Goal: Task Accomplishment & Management: Use online tool/utility

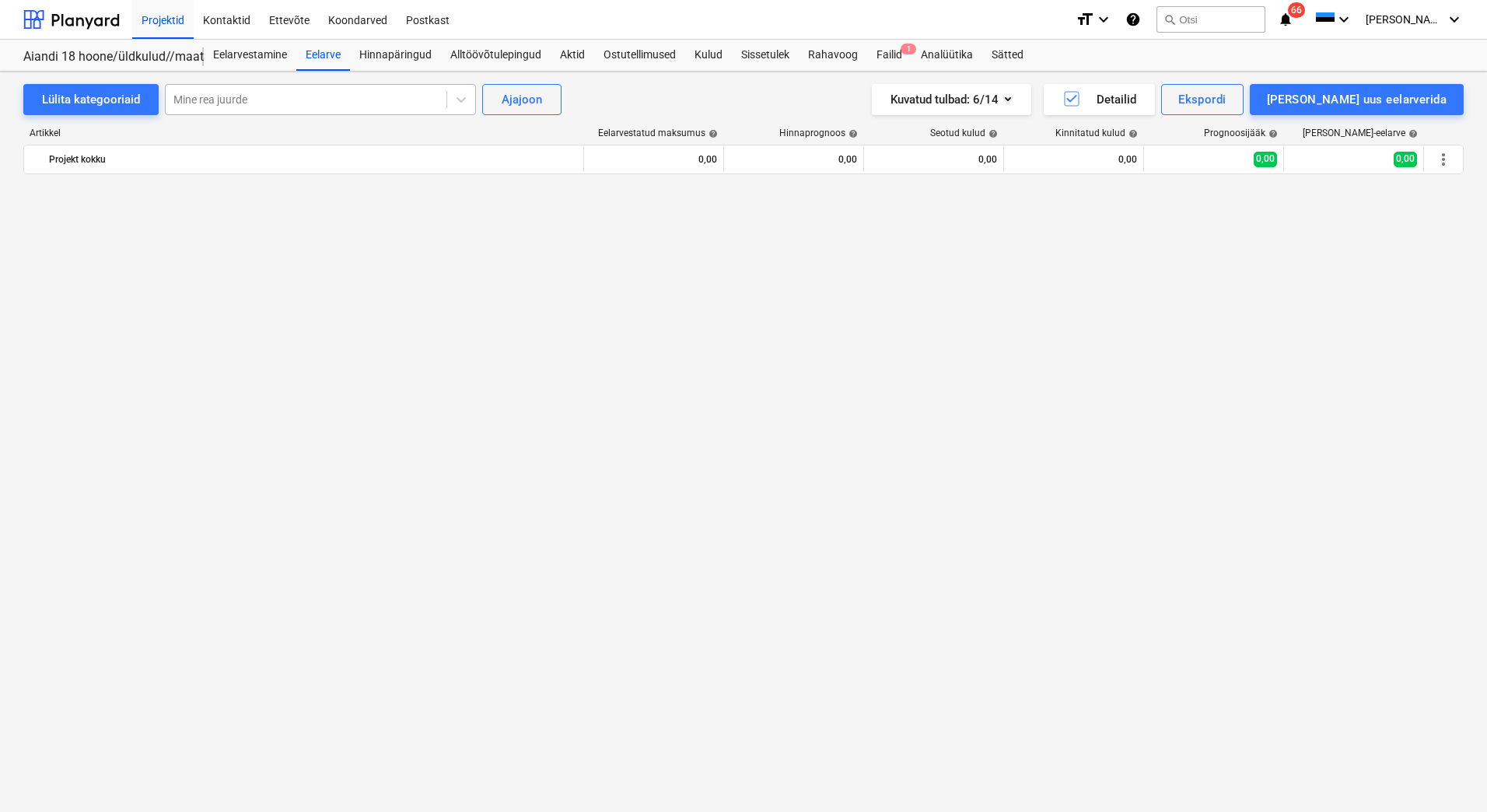
click at [223, 97] on div at bounding box center [306, 99] width 265 height 16
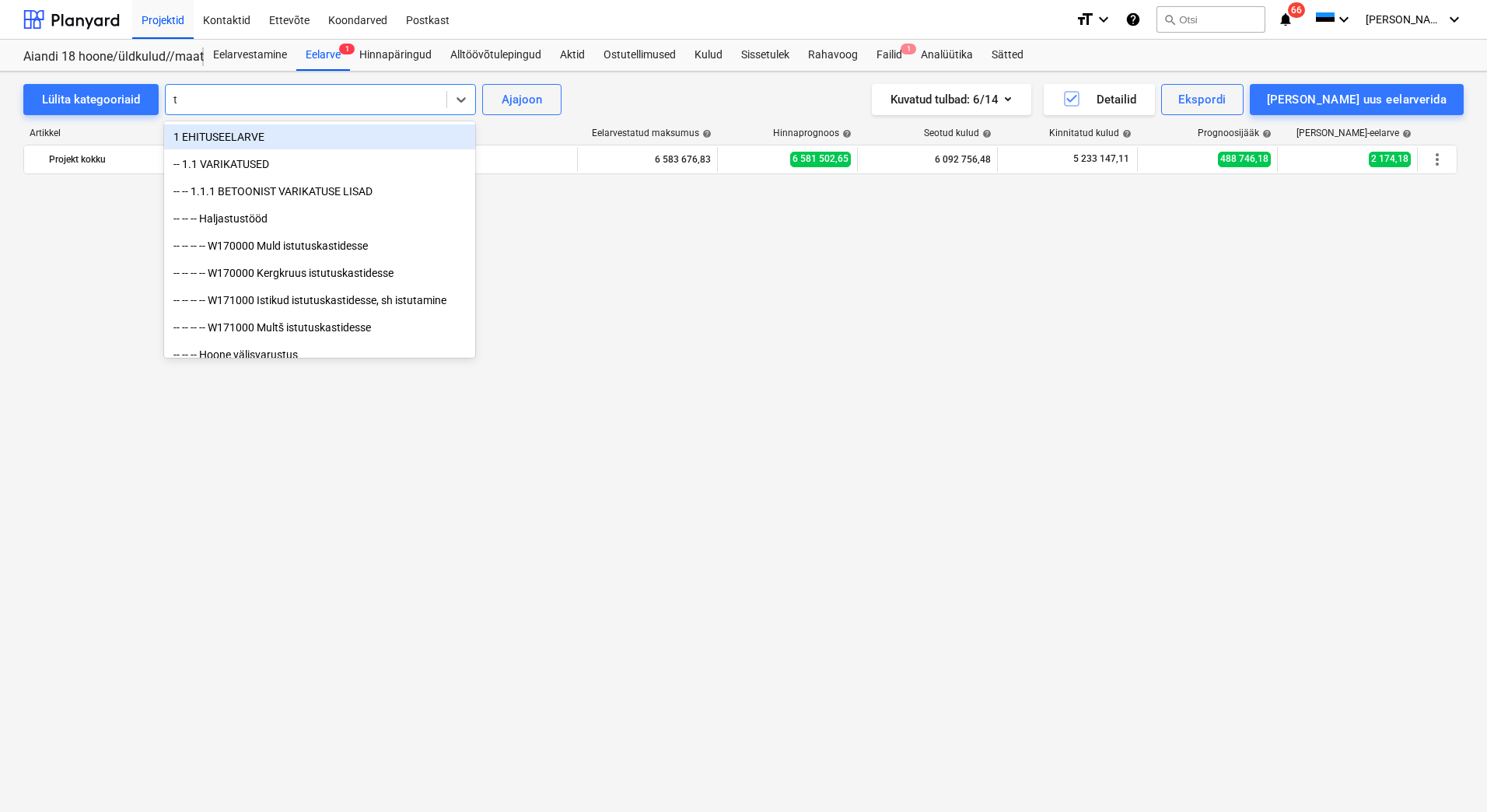
scroll to position [4277, 0]
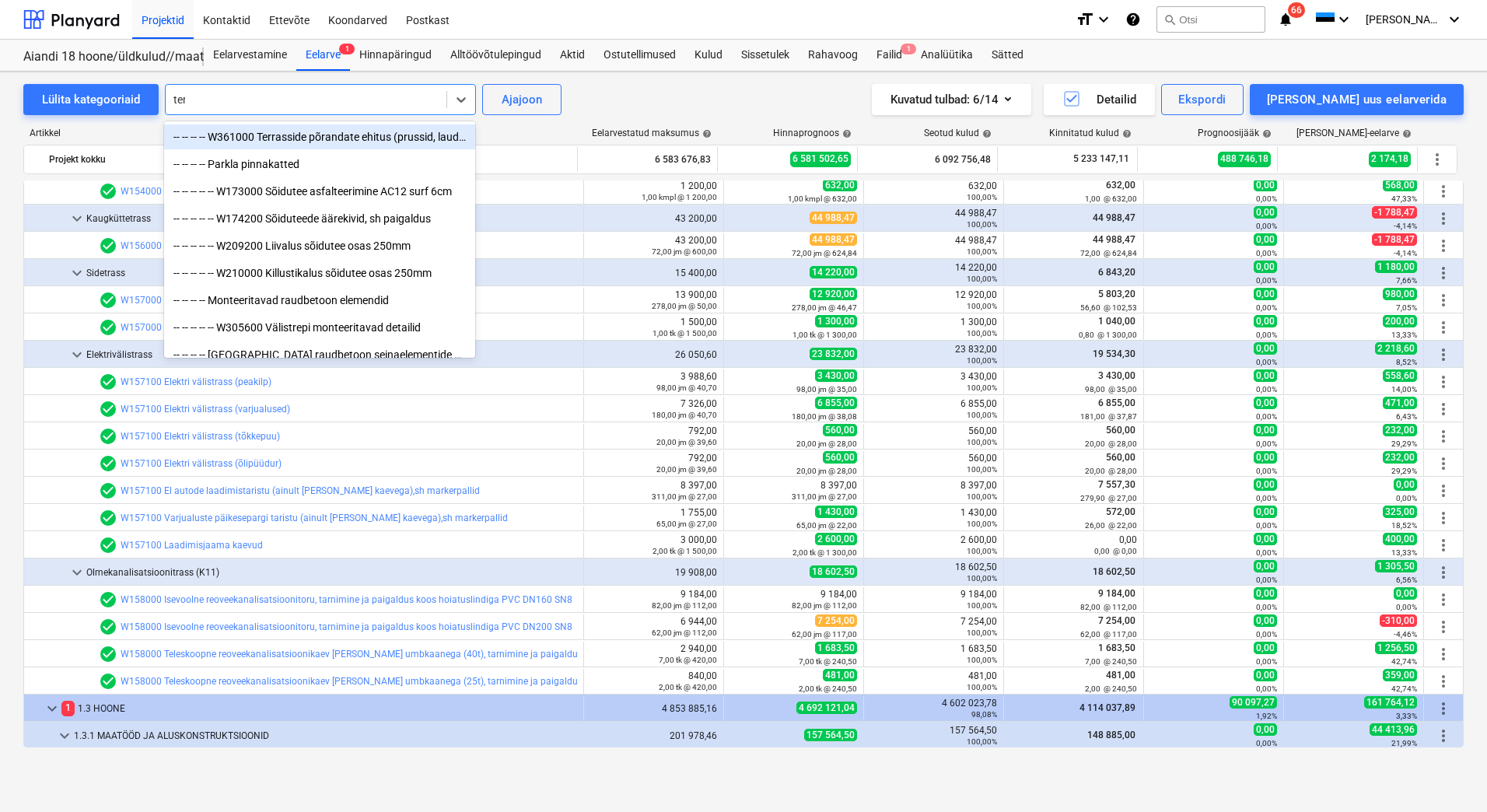
type input "terr"
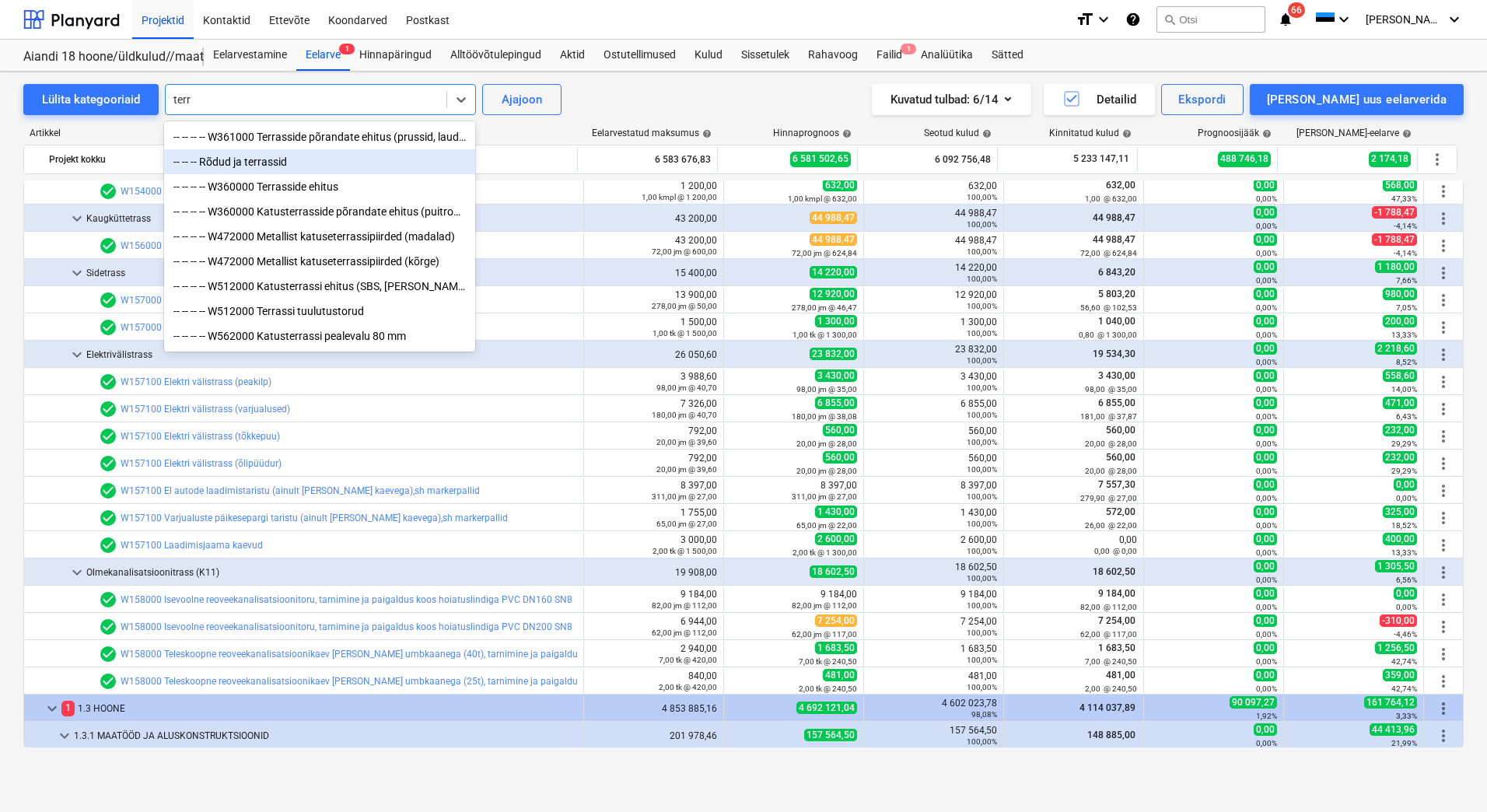
click at [250, 166] on div "-- -- -- Rõdud ja terrassid" at bounding box center [320, 162] width 311 height 25
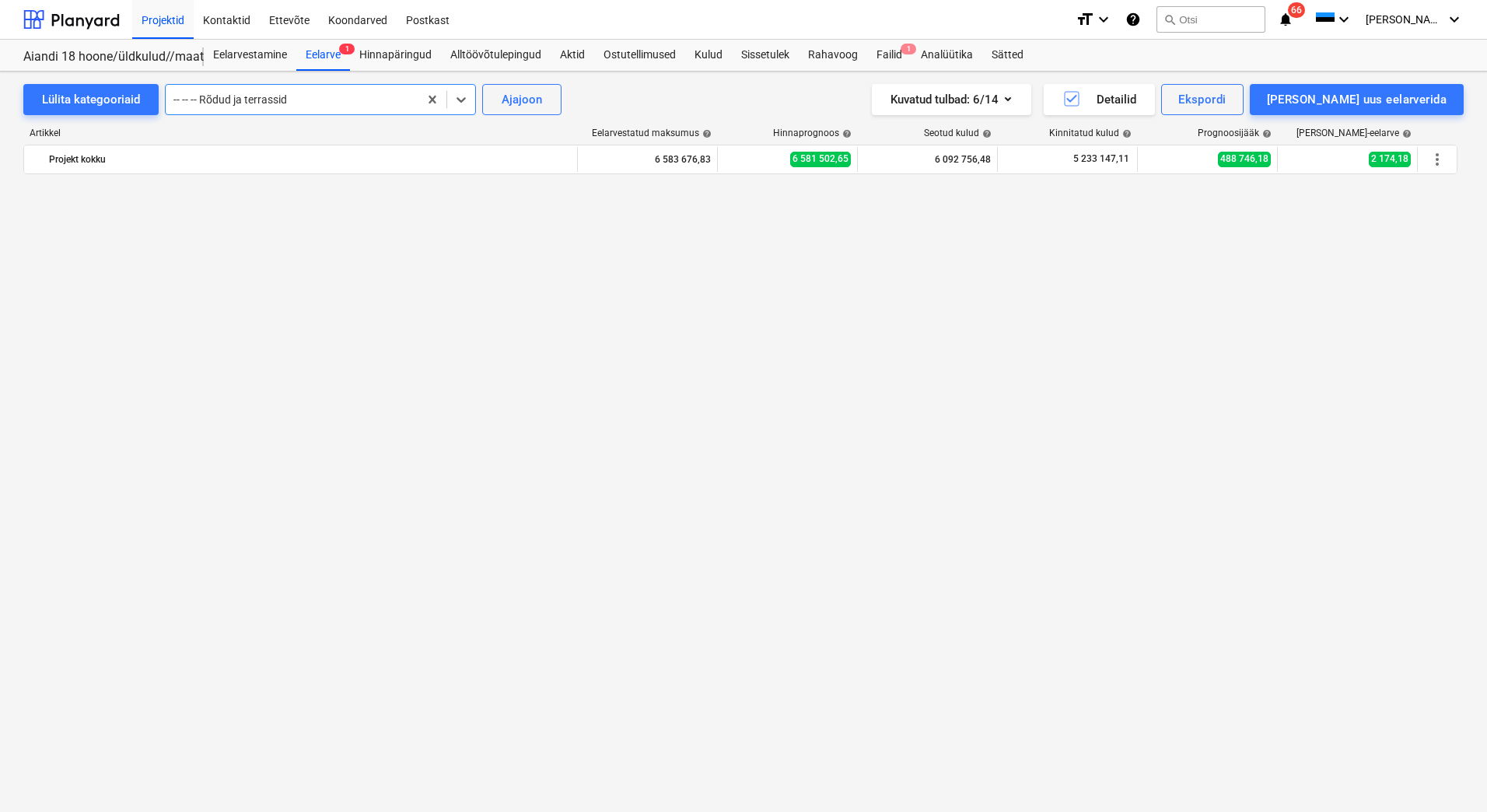
scroll to position [0, 0]
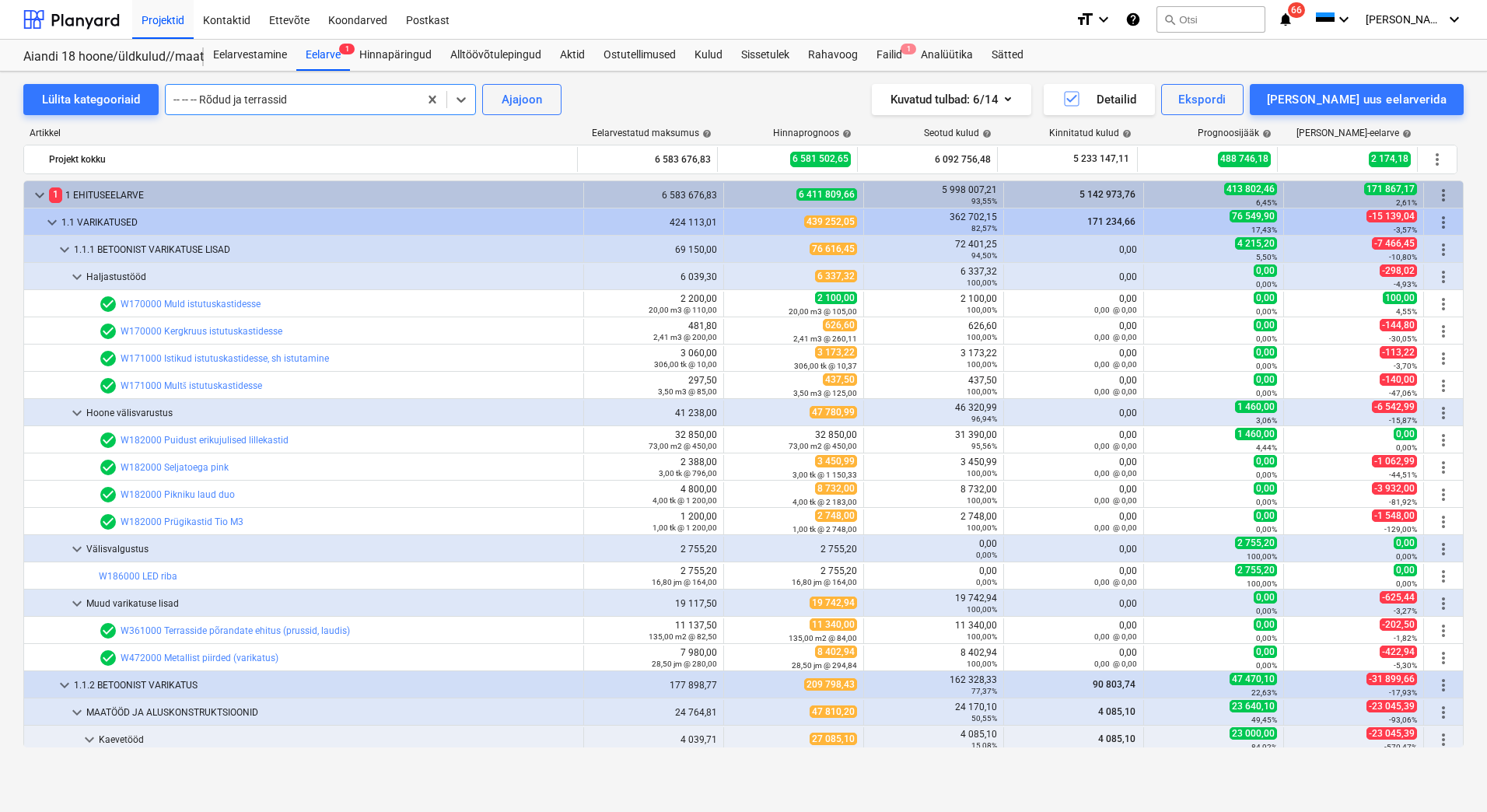
click at [245, 105] on div at bounding box center [292, 99] width 237 height 16
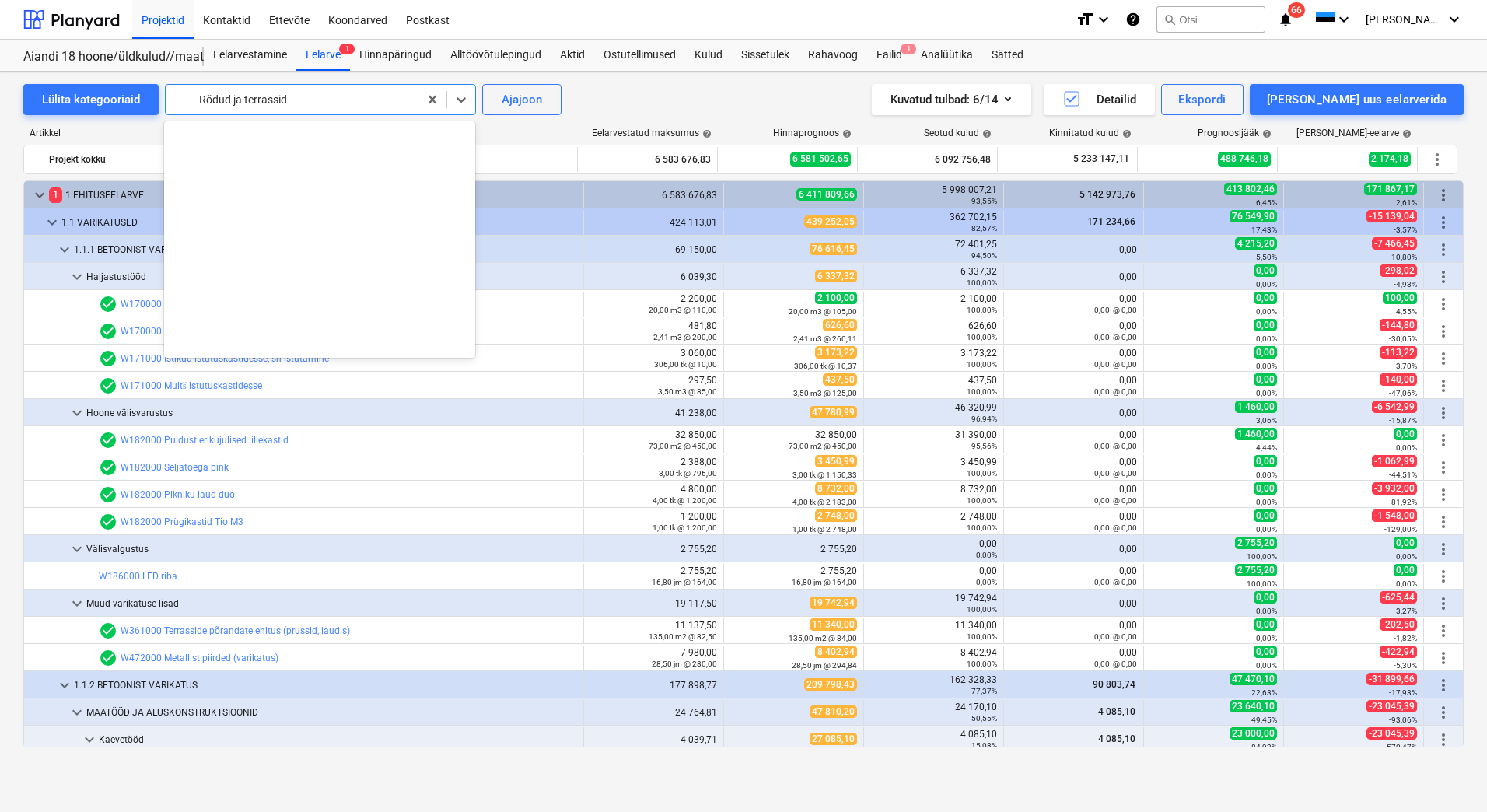
scroll to position [6777, 0]
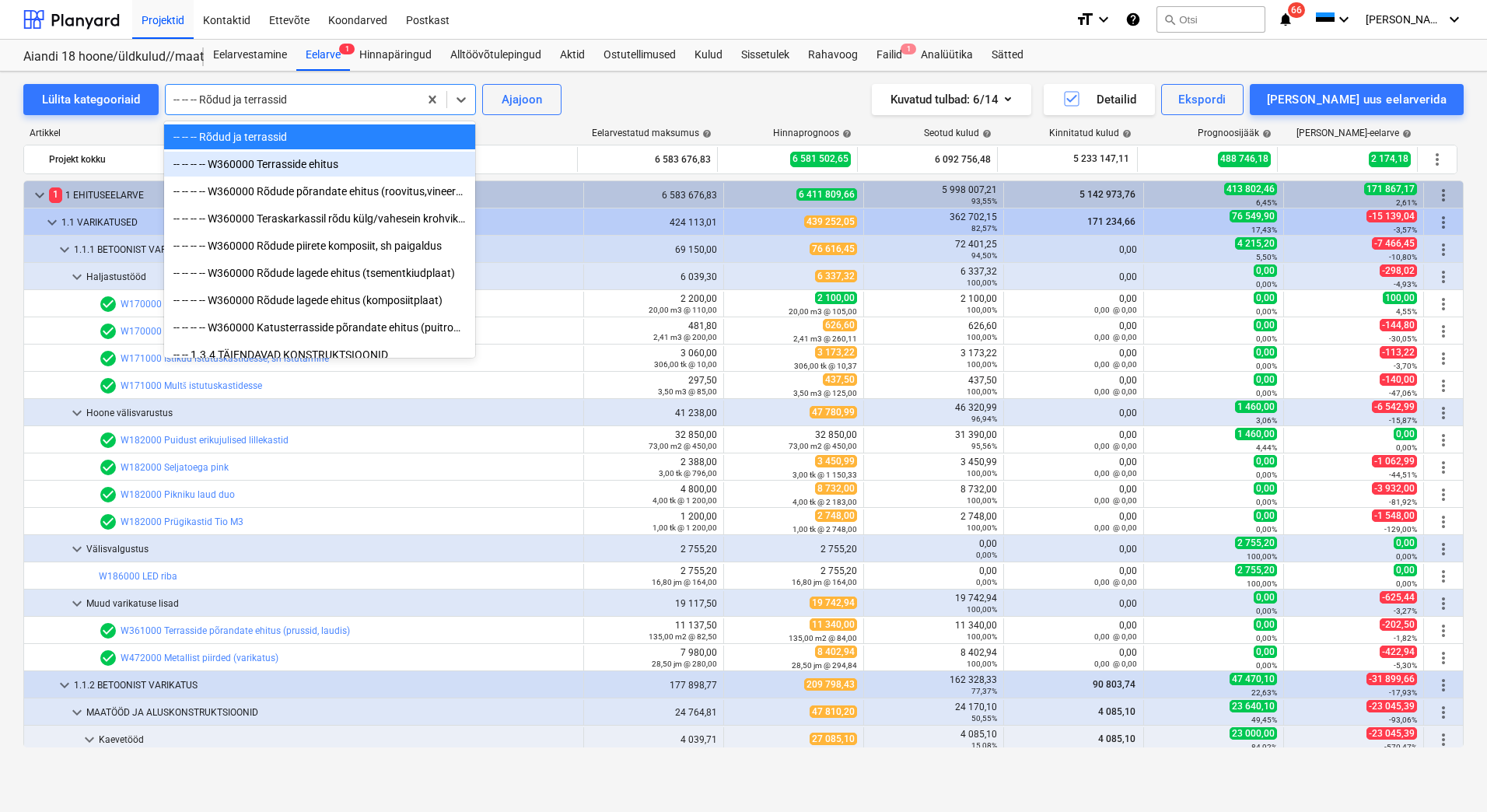
click at [243, 164] on div "-- -- -- -- W360000 Terrasside ehitus" at bounding box center [320, 164] width 311 height 25
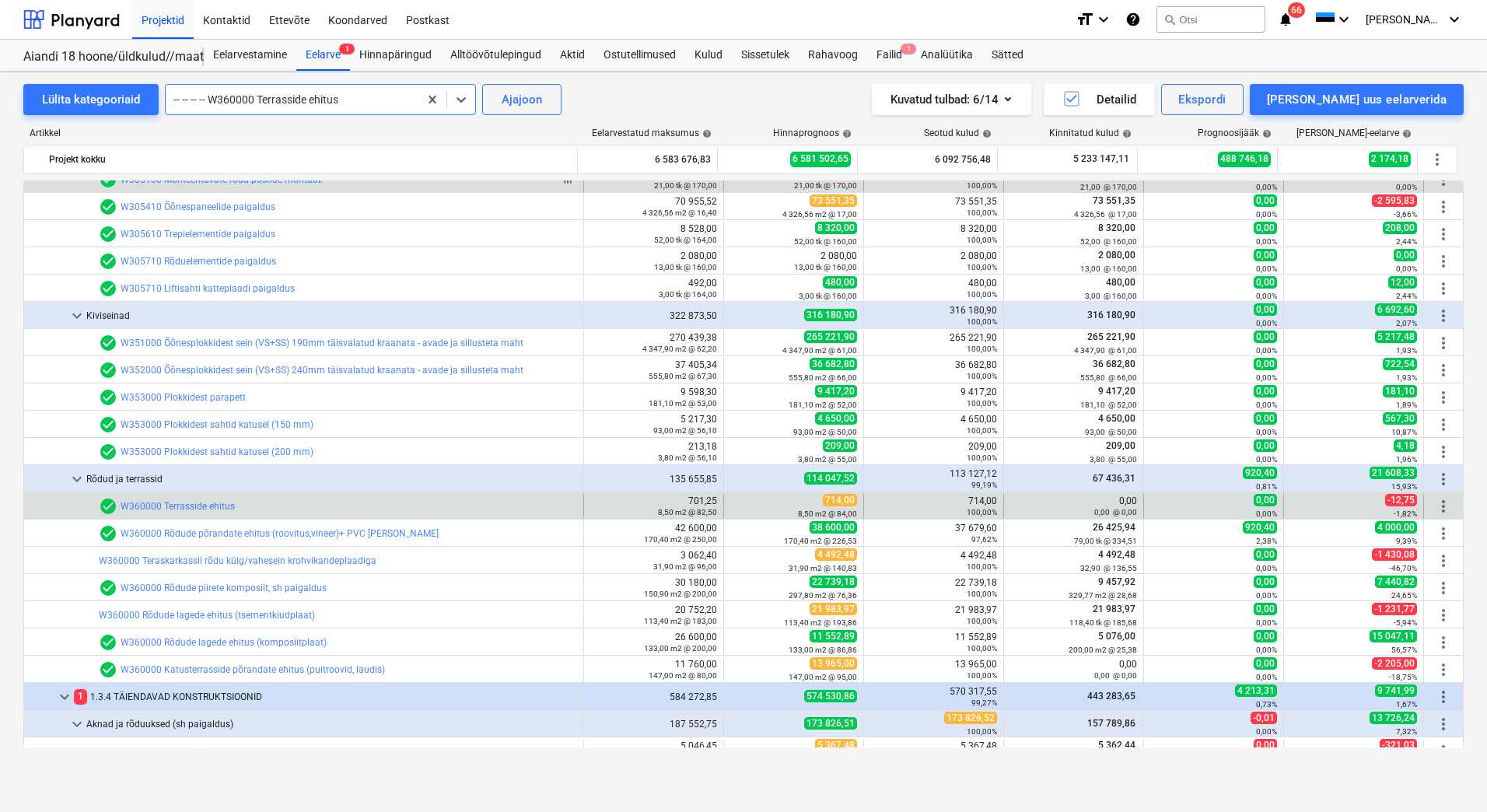
scroll to position [6415, 0]
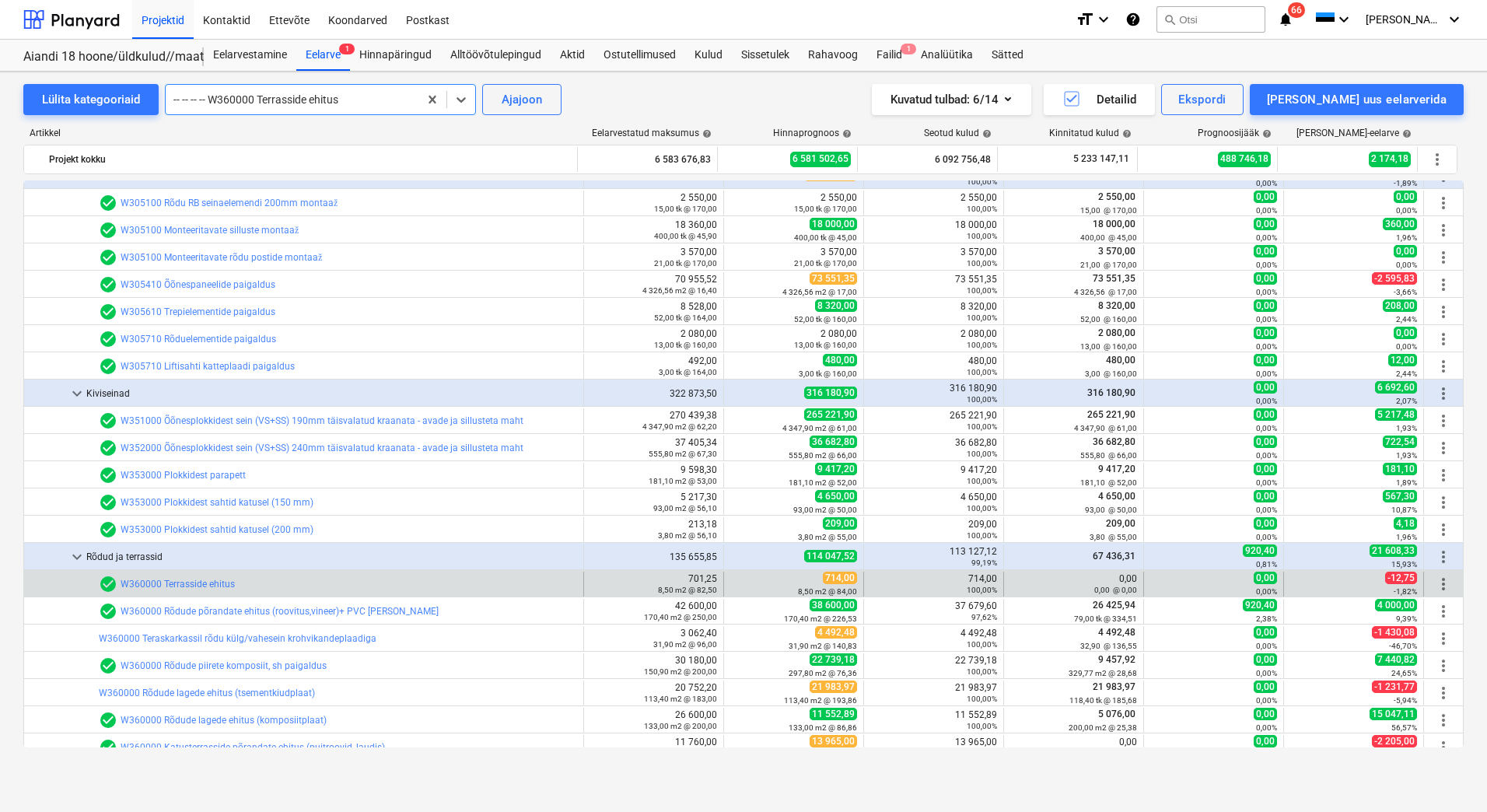
click at [292, 96] on div at bounding box center [292, 99] width 237 height 16
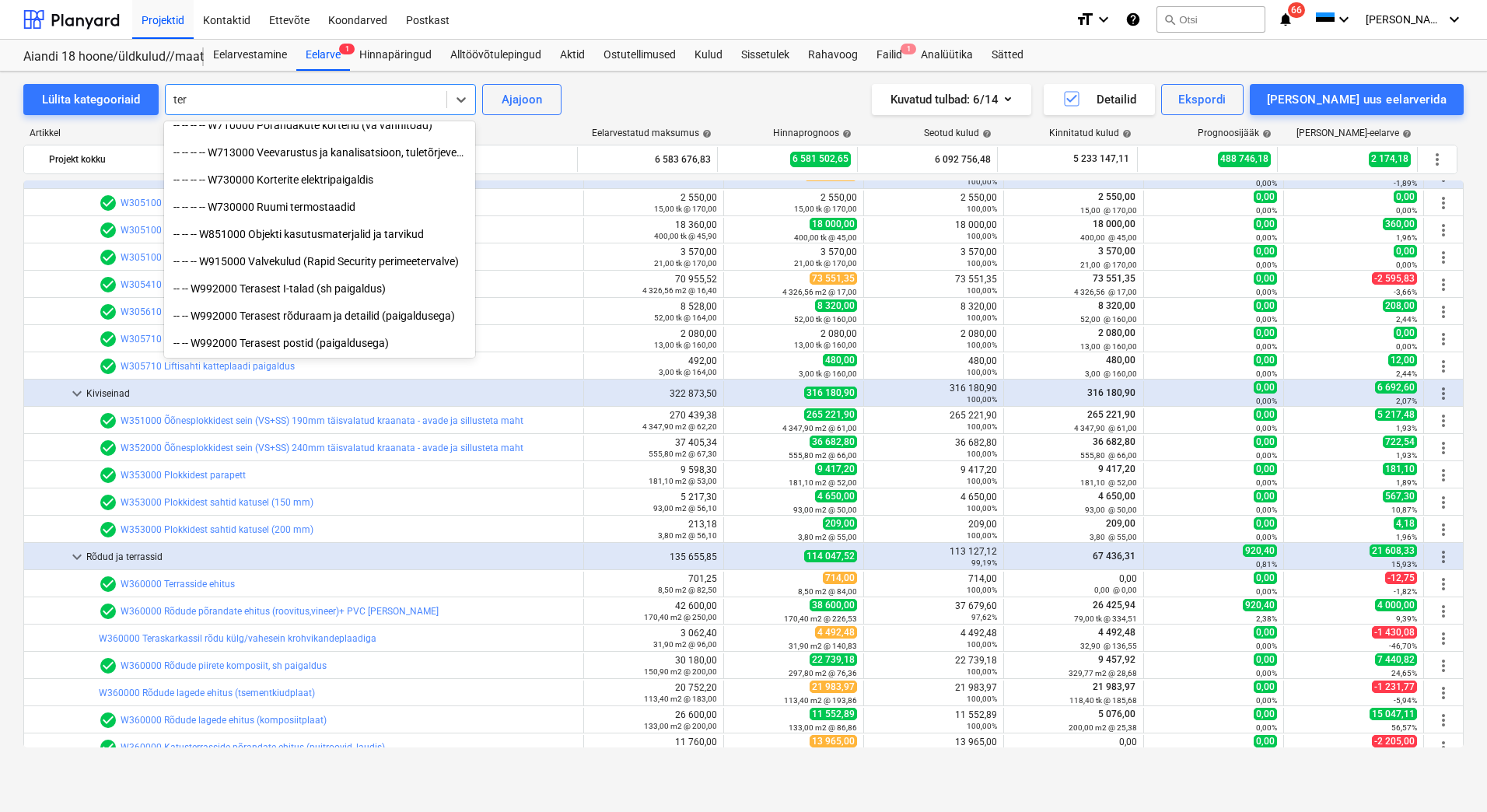
scroll to position [1019, 0]
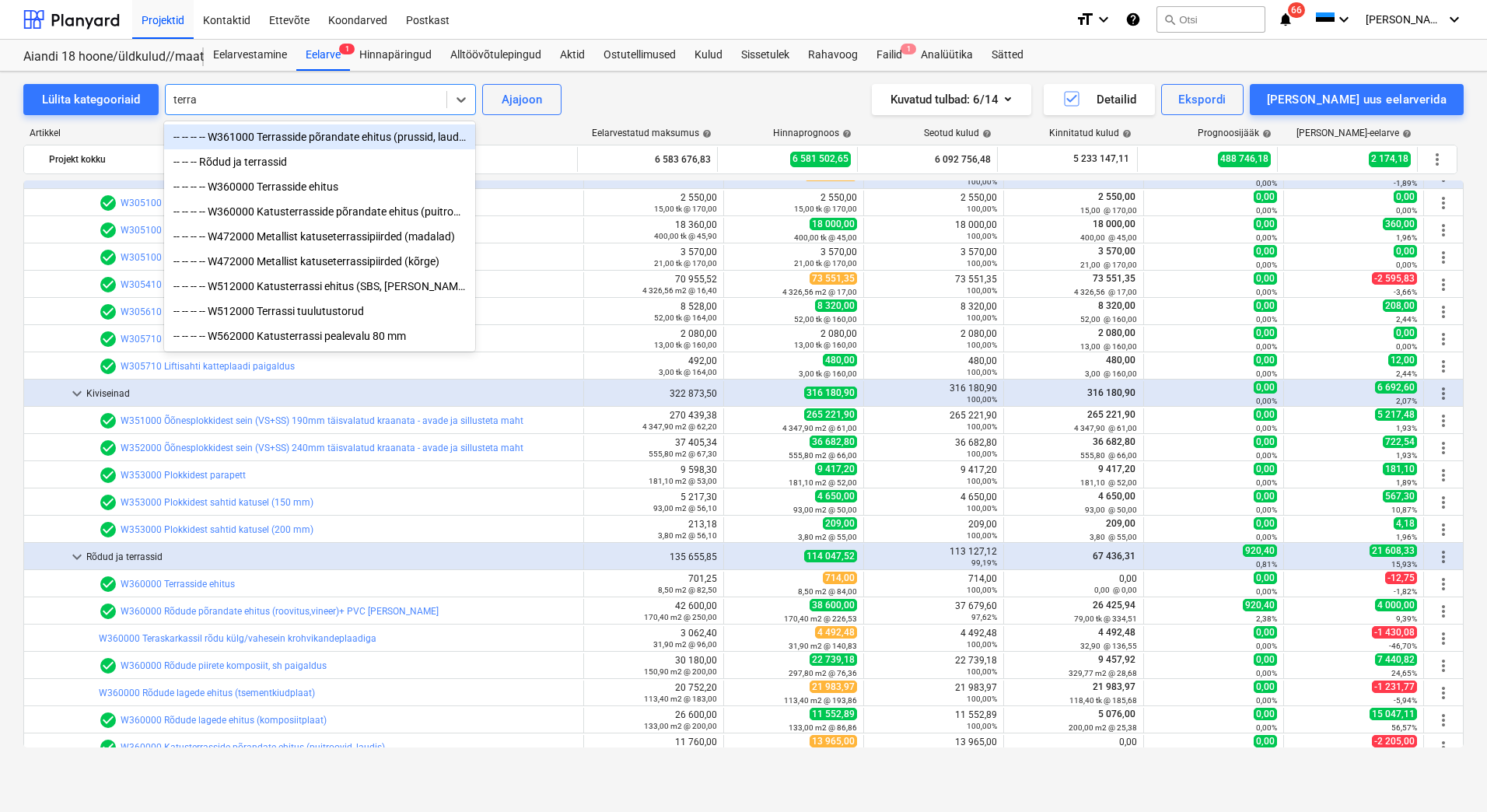
type input "terras"
click at [318, 140] on div "-- -- -- -- W361000 Terrasside põrandate ehitus (prussid, laudis)" at bounding box center [320, 137] width 311 height 25
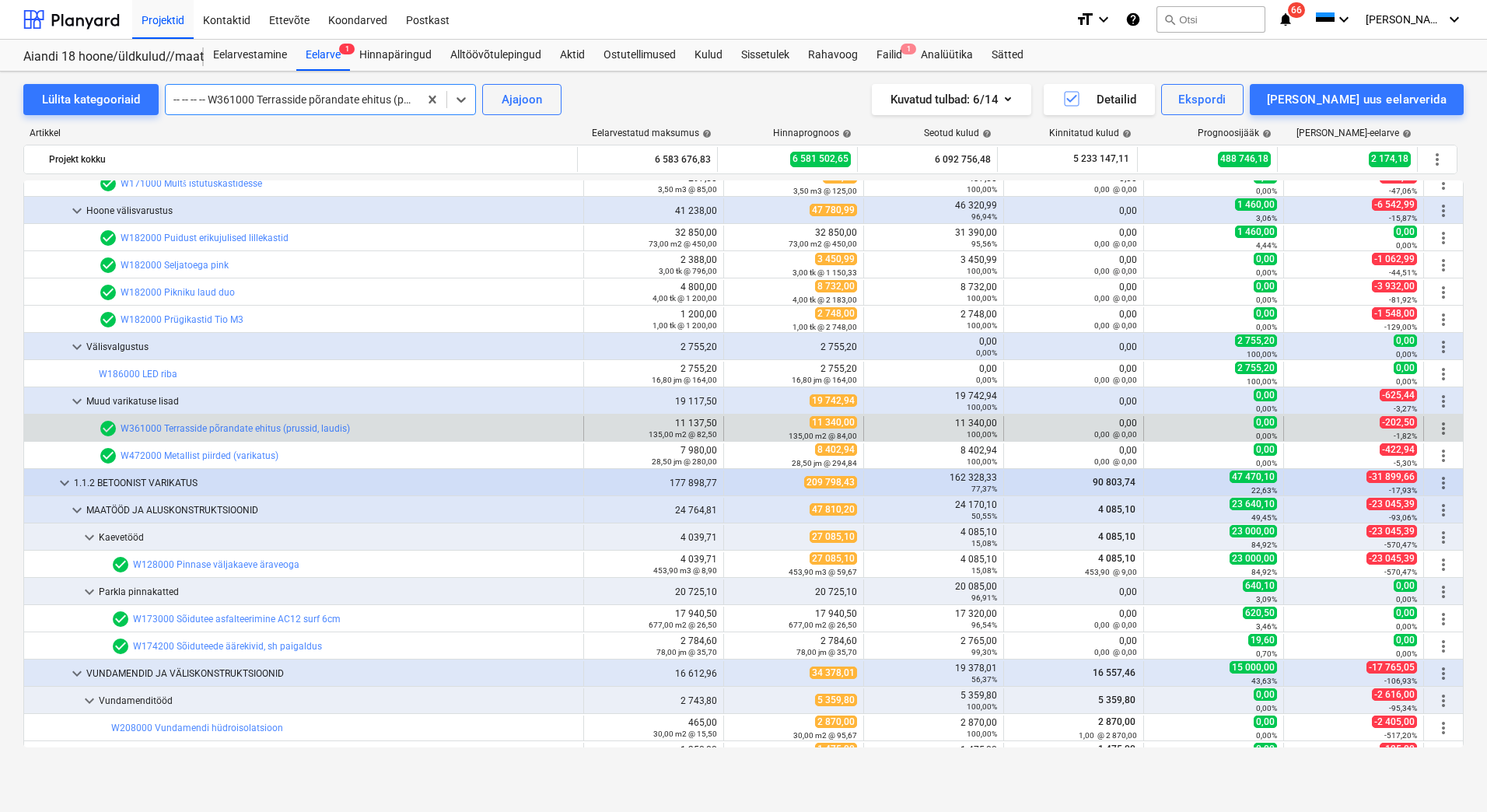
scroll to position [0, 0]
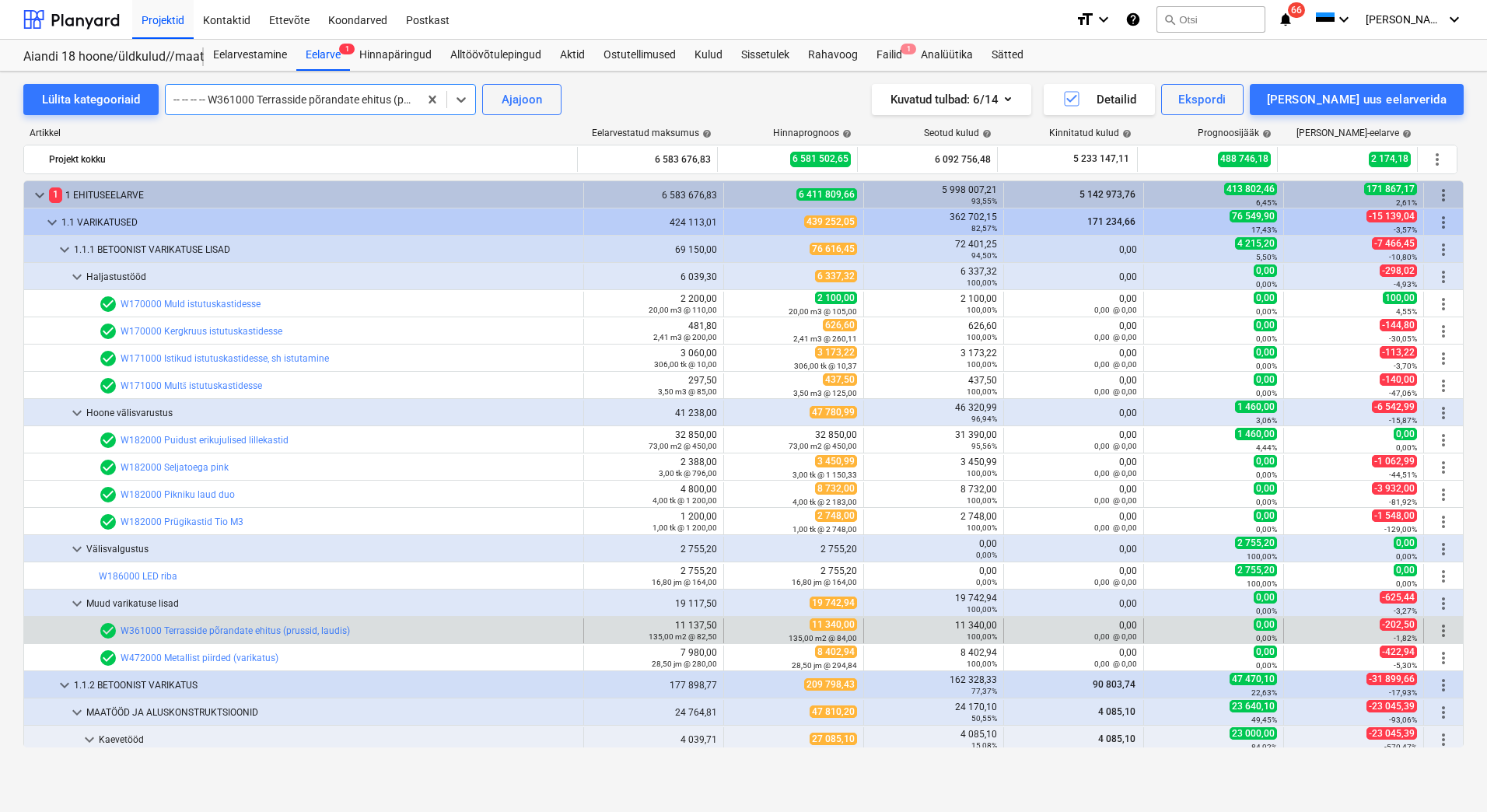
click at [377, 109] on div "-- -- -- -- W361000 Terrasside põrandate ehitus (prussid, laudis)" at bounding box center [292, 99] width 253 height 21
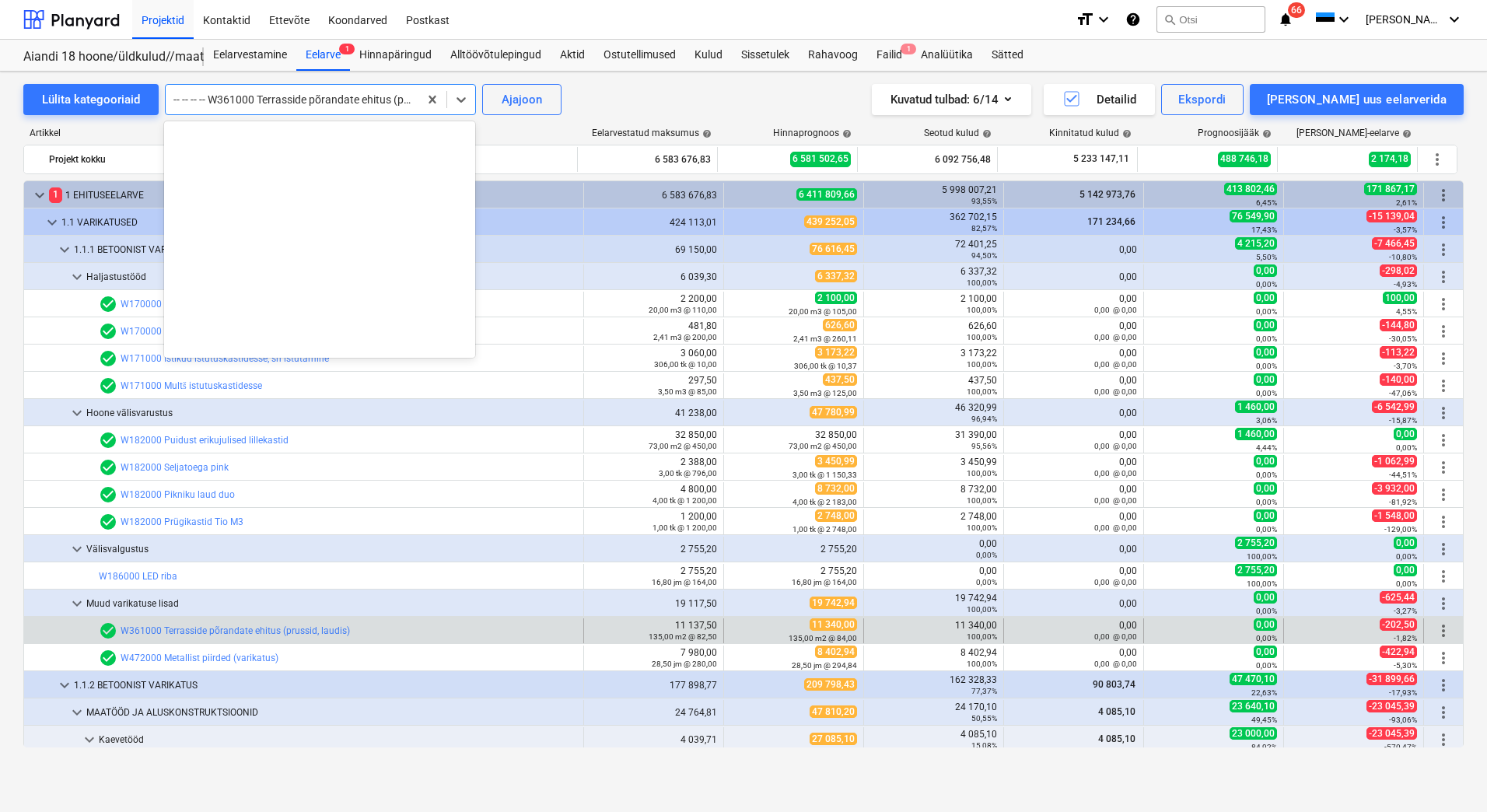
scroll to position [435, 0]
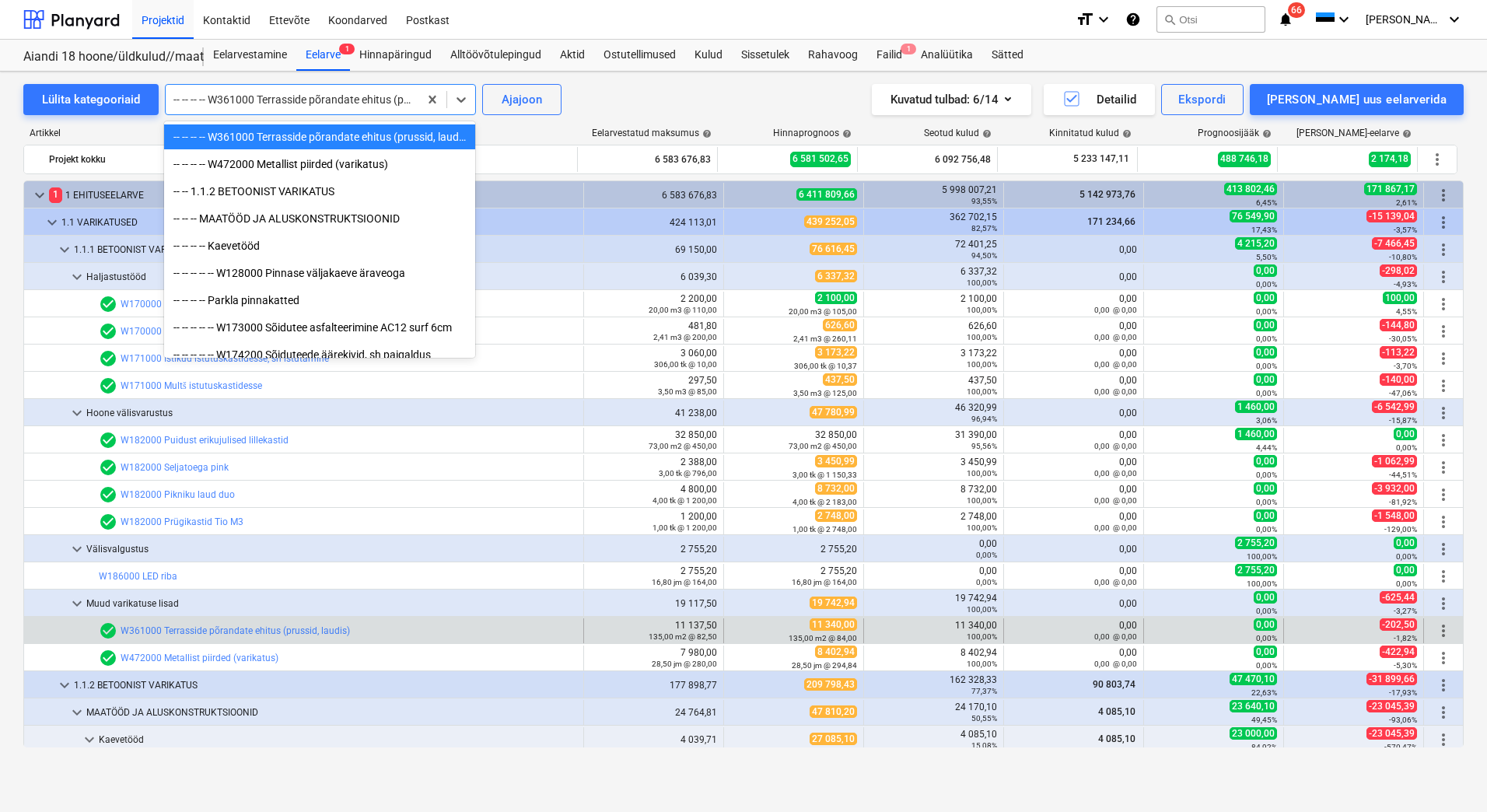
click at [340, 140] on div "-- -- -- -- W361000 Terrasside põrandate ehitus (prussid, laudis)" at bounding box center [320, 137] width 311 height 25
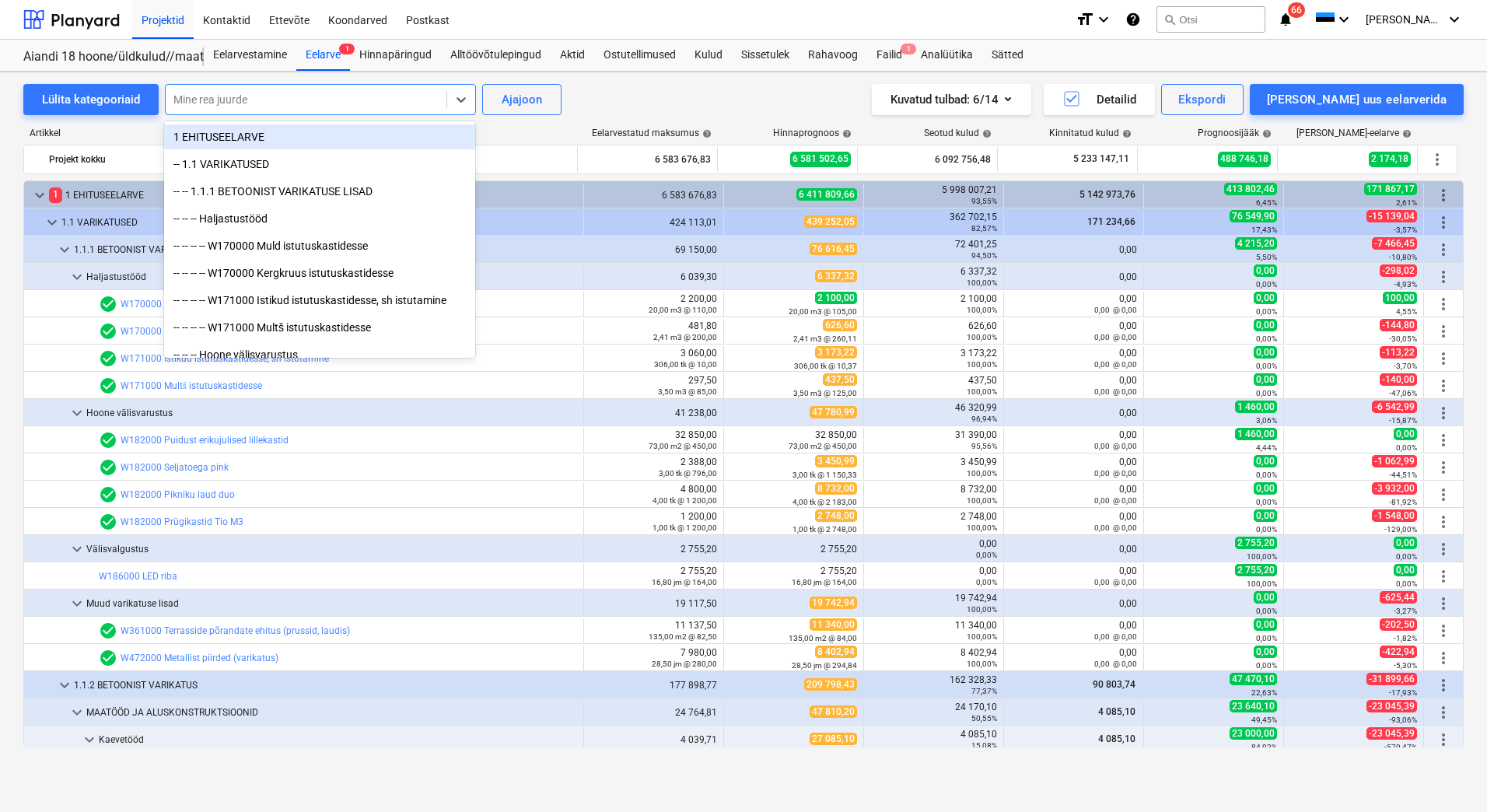
click at [301, 102] on div at bounding box center [306, 99] width 265 height 16
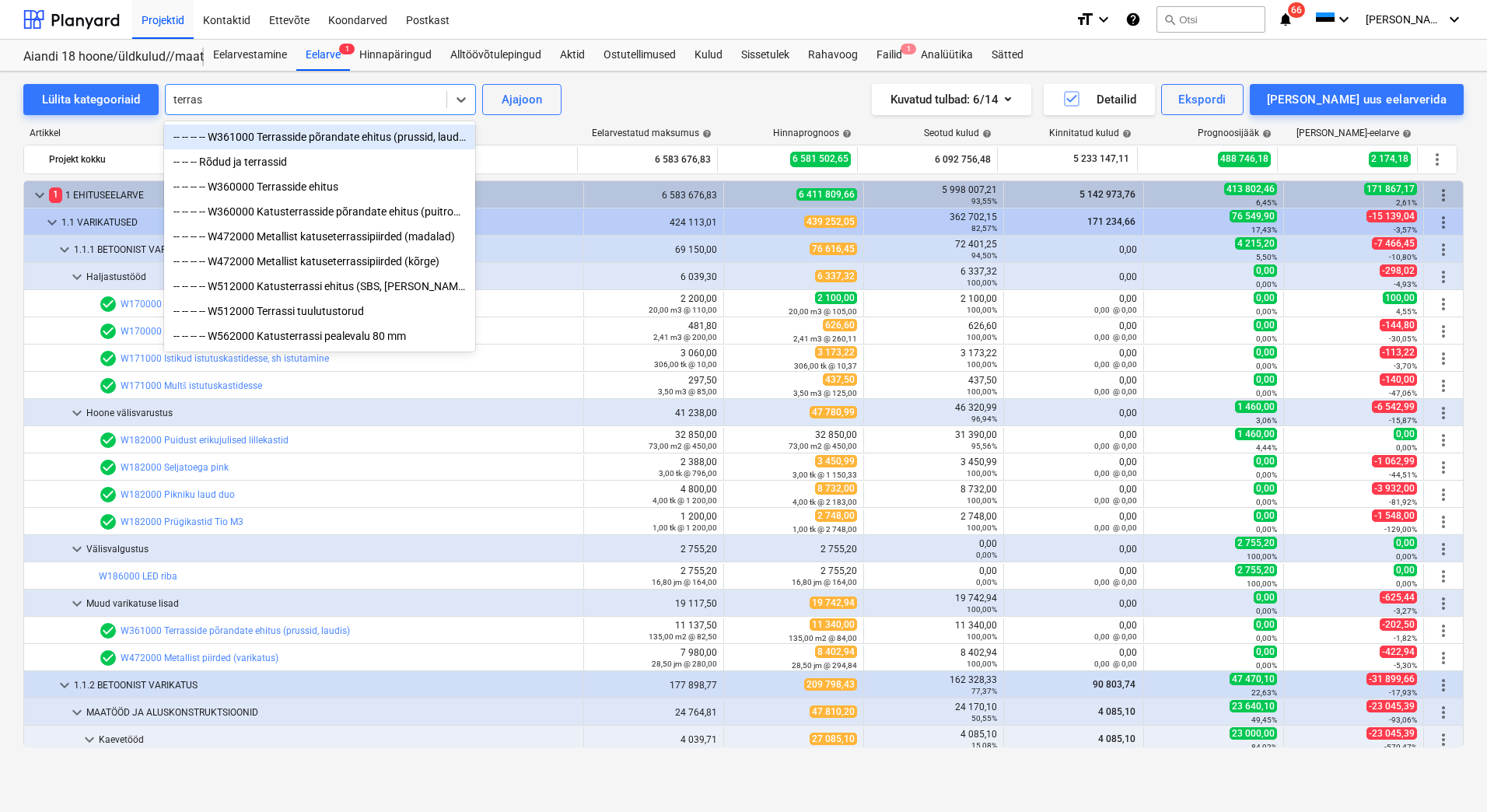
type input "terrass"
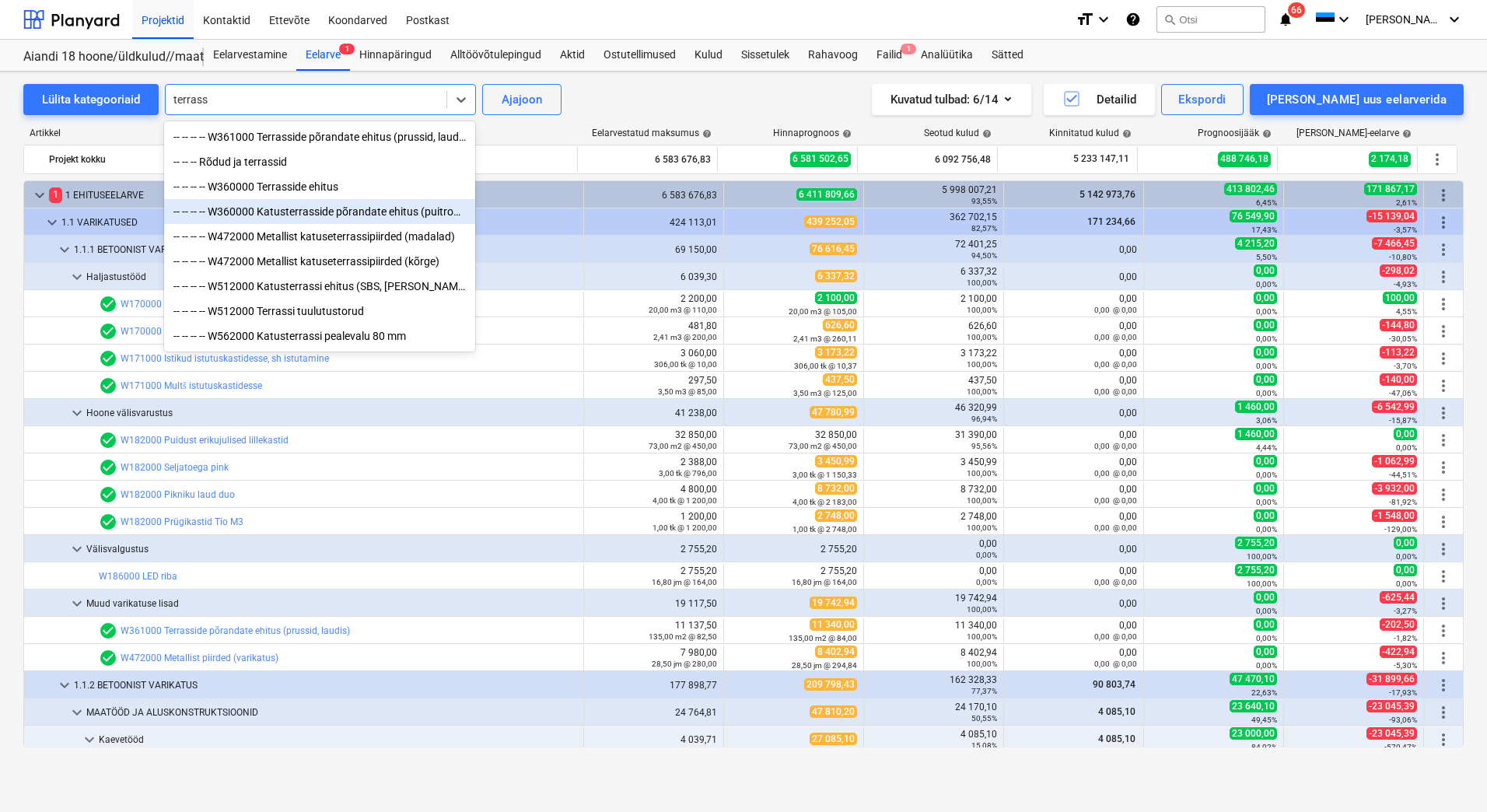
click at [279, 217] on div "-- -- -- -- W360000 Katusterrasside põrandate ehitus (puitroovid, laudis)" at bounding box center [320, 211] width 311 height 25
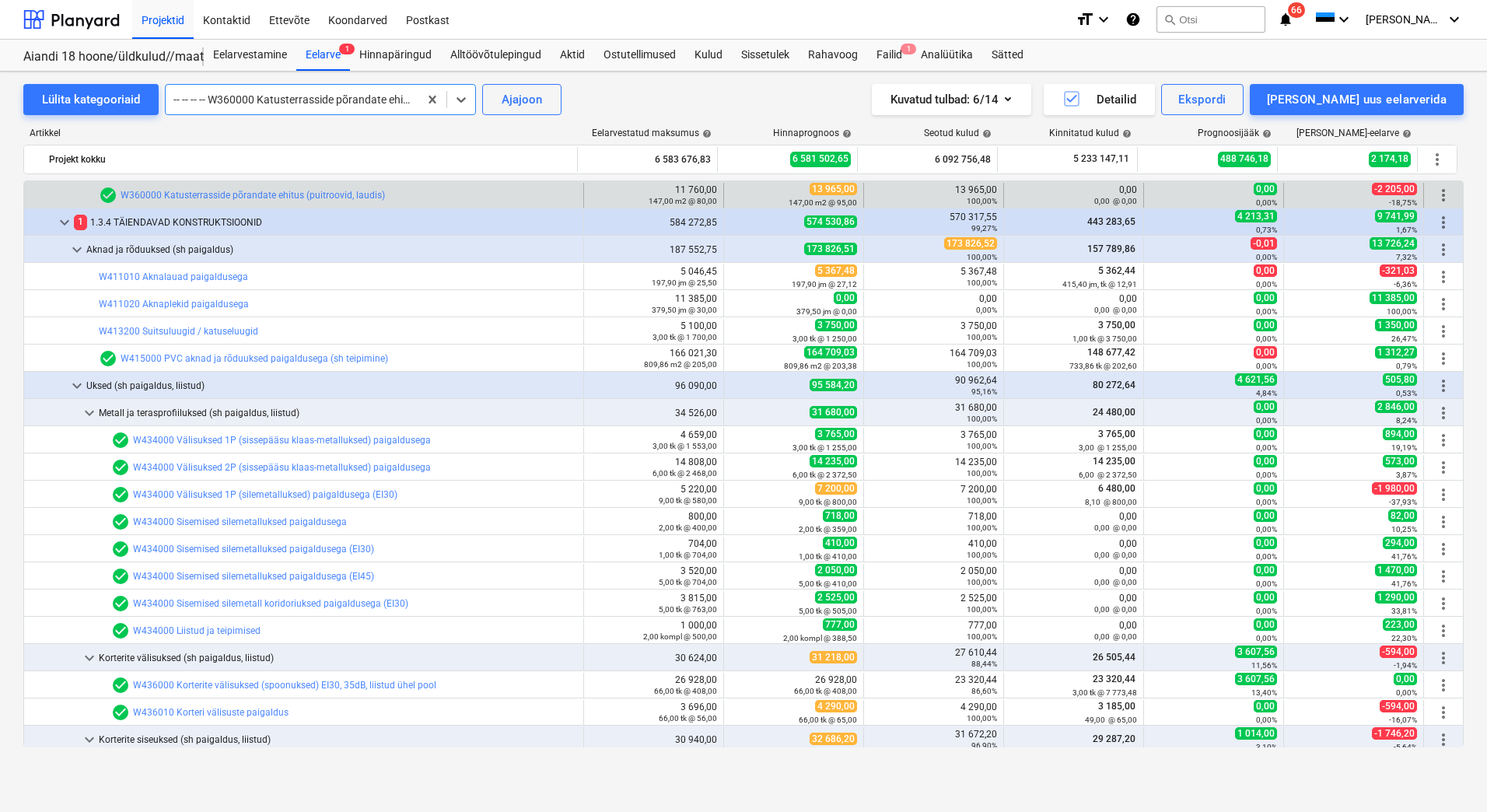
scroll to position [6890, 0]
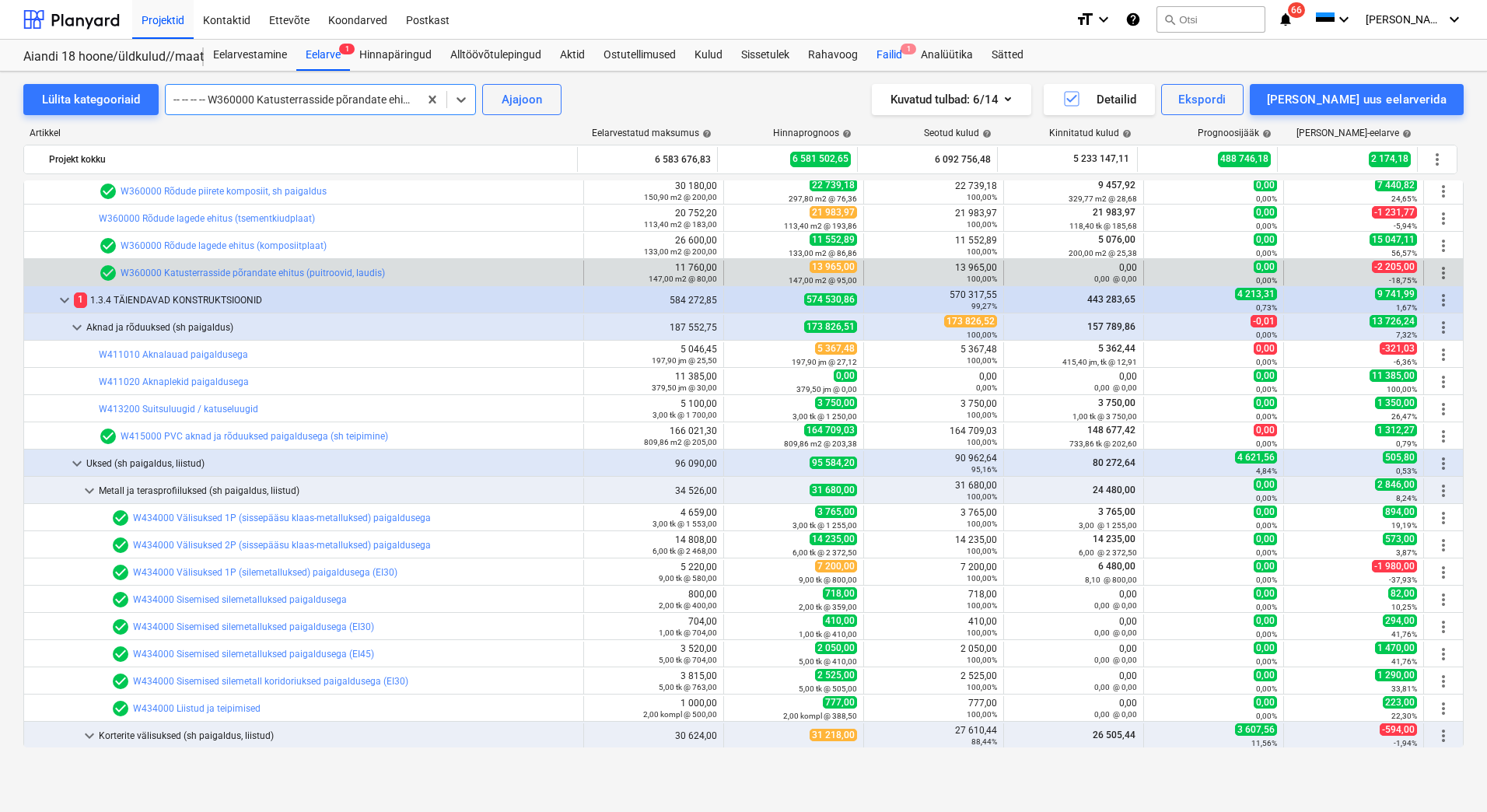
click at [880, 54] on div "Failid 1" at bounding box center [890, 55] width 45 height 31
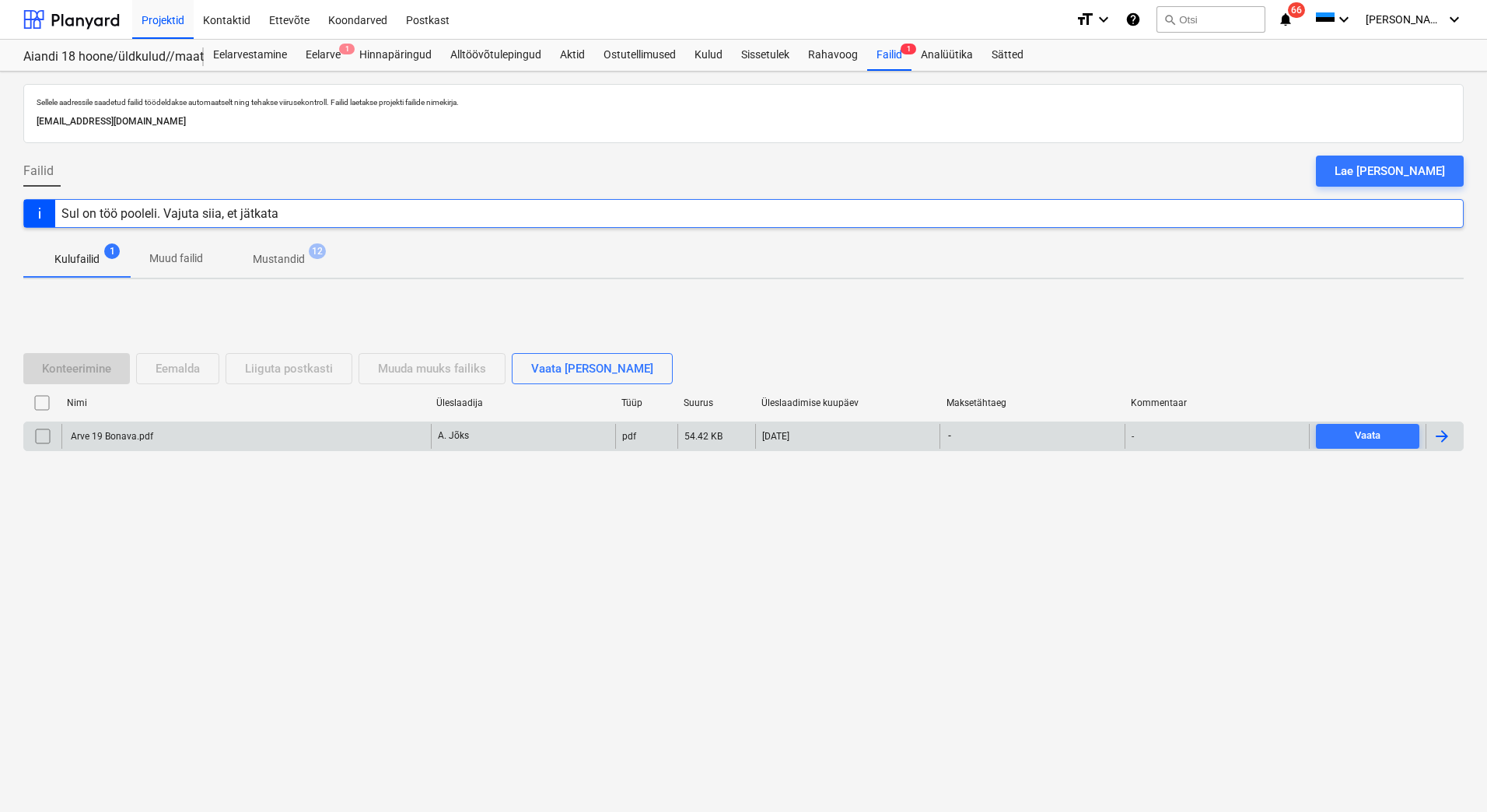
click at [113, 430] on div "Arve 19 Bonava.pdf" at bounding box center [245, 436] width 369 height 25
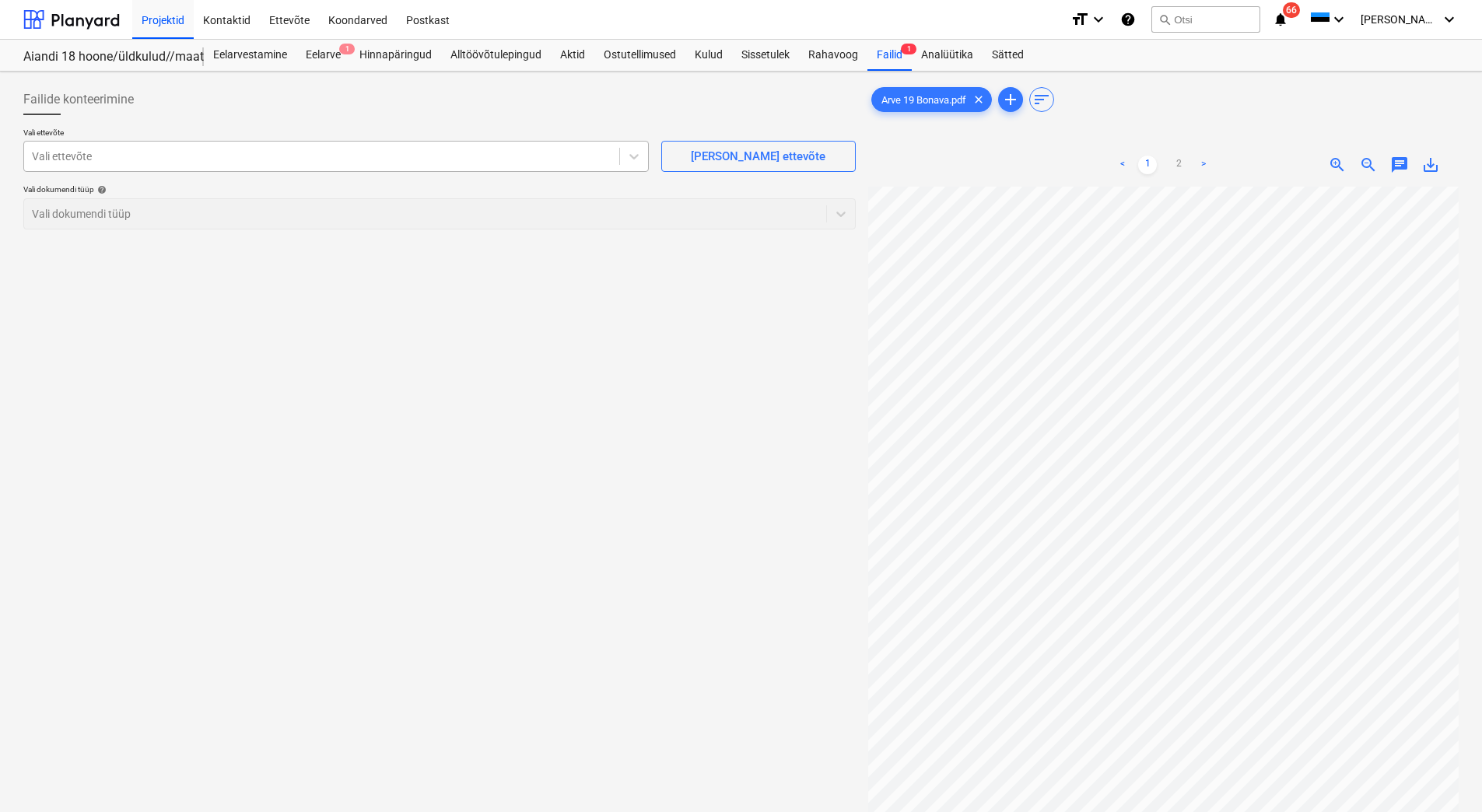
click at [227, 156] on div at bounding box center [322, 156] width 579 height 16
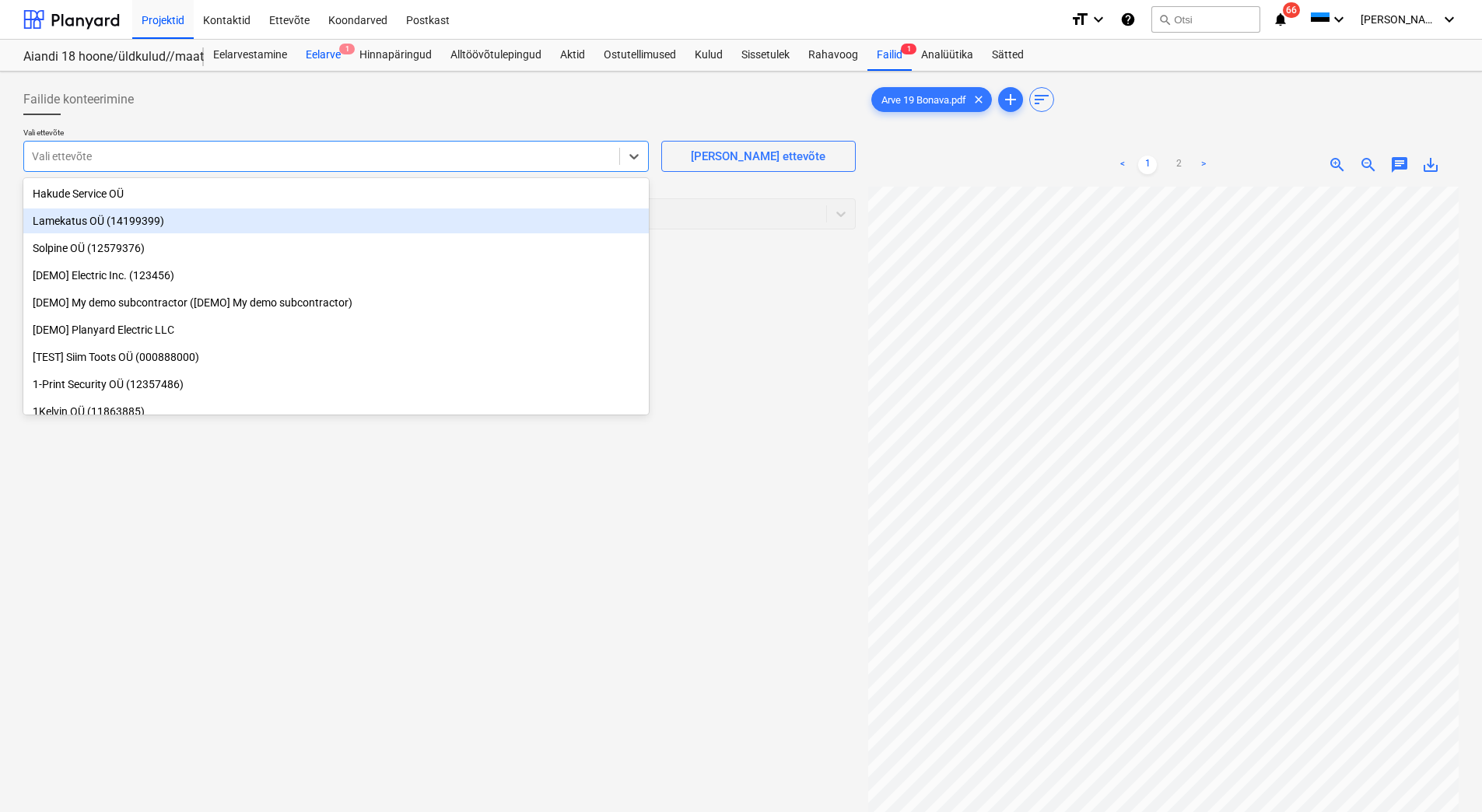
click at [324, 51] on div "Eelarve 1" at bounding box center [323, 55] width 54 height 31
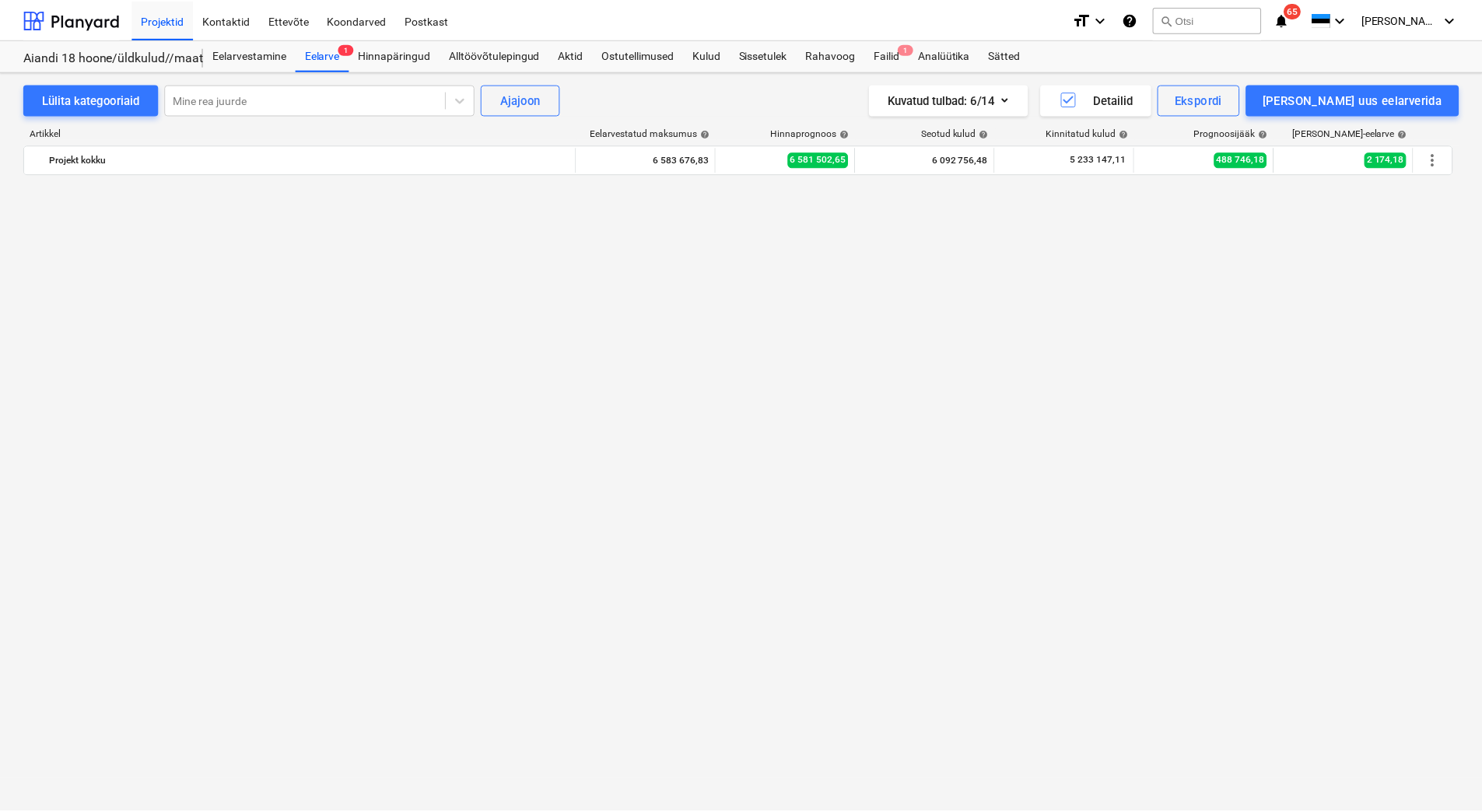
scroll to position [6890, 0]
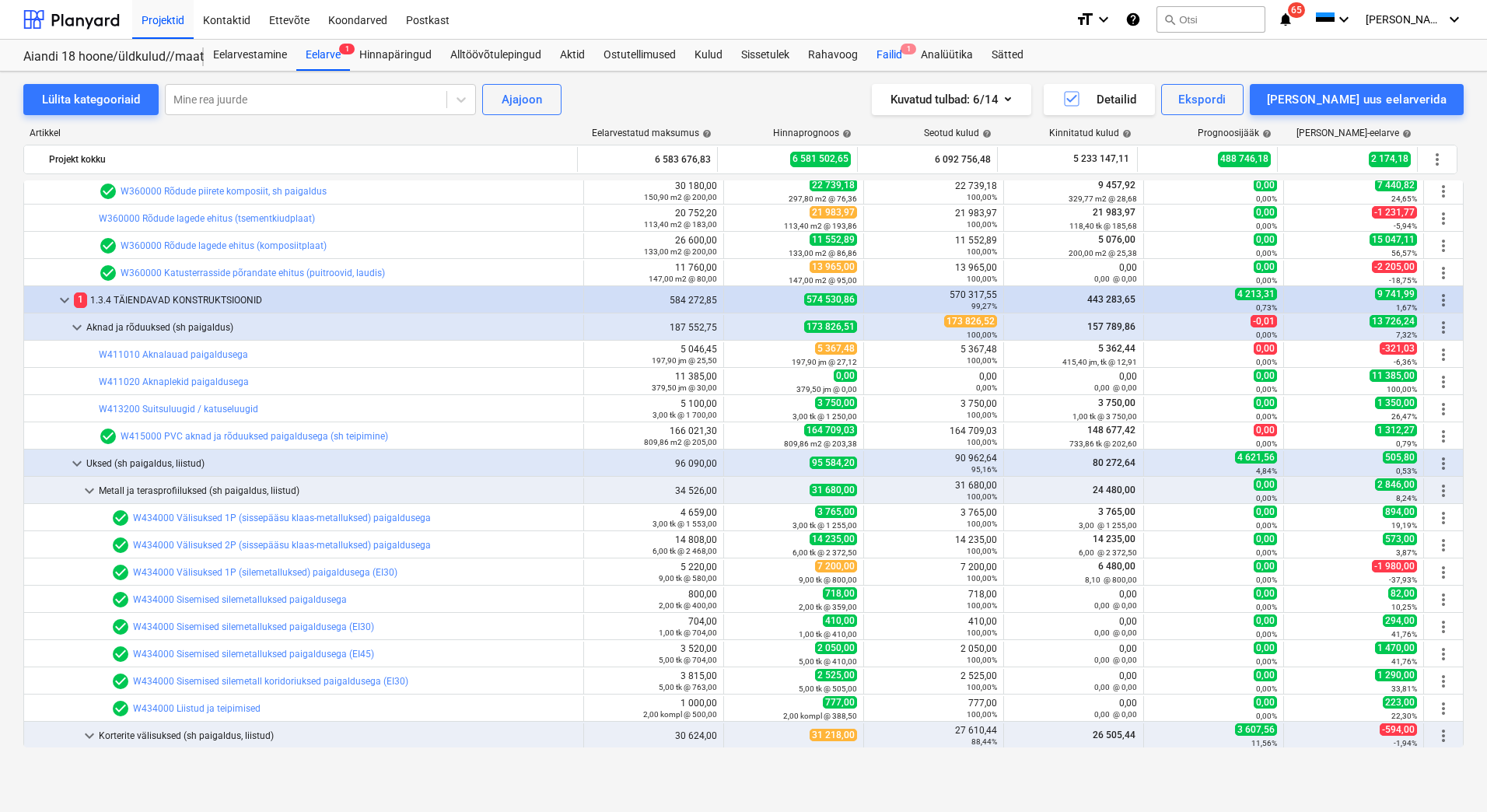
click at [900, 56] on div "Failid 1" at bounding box center [890, 55] width 45 height 31
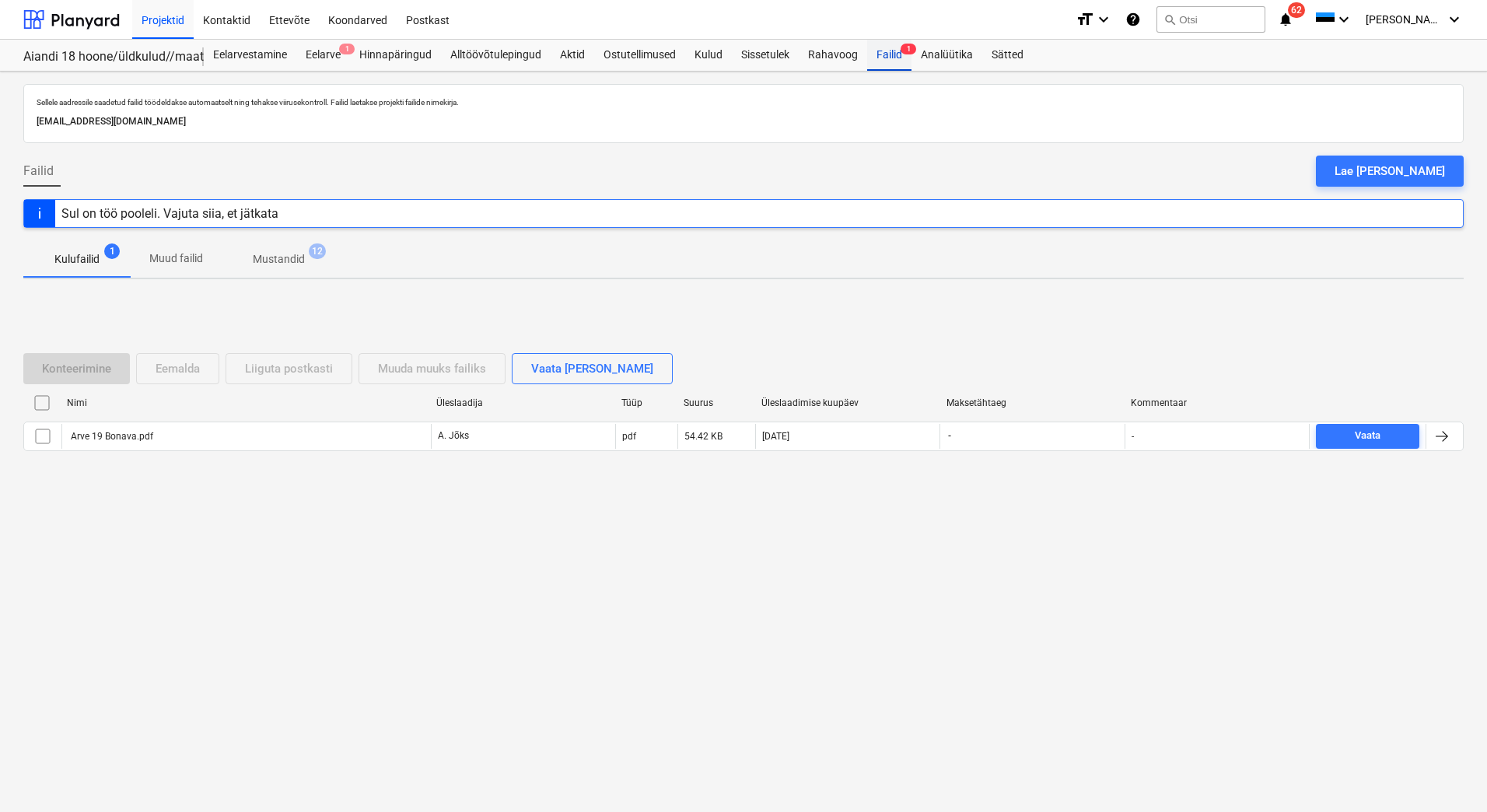
click at [879, 57] on div "Failid 1" at bounding box center [890, 55] width 45 height 31
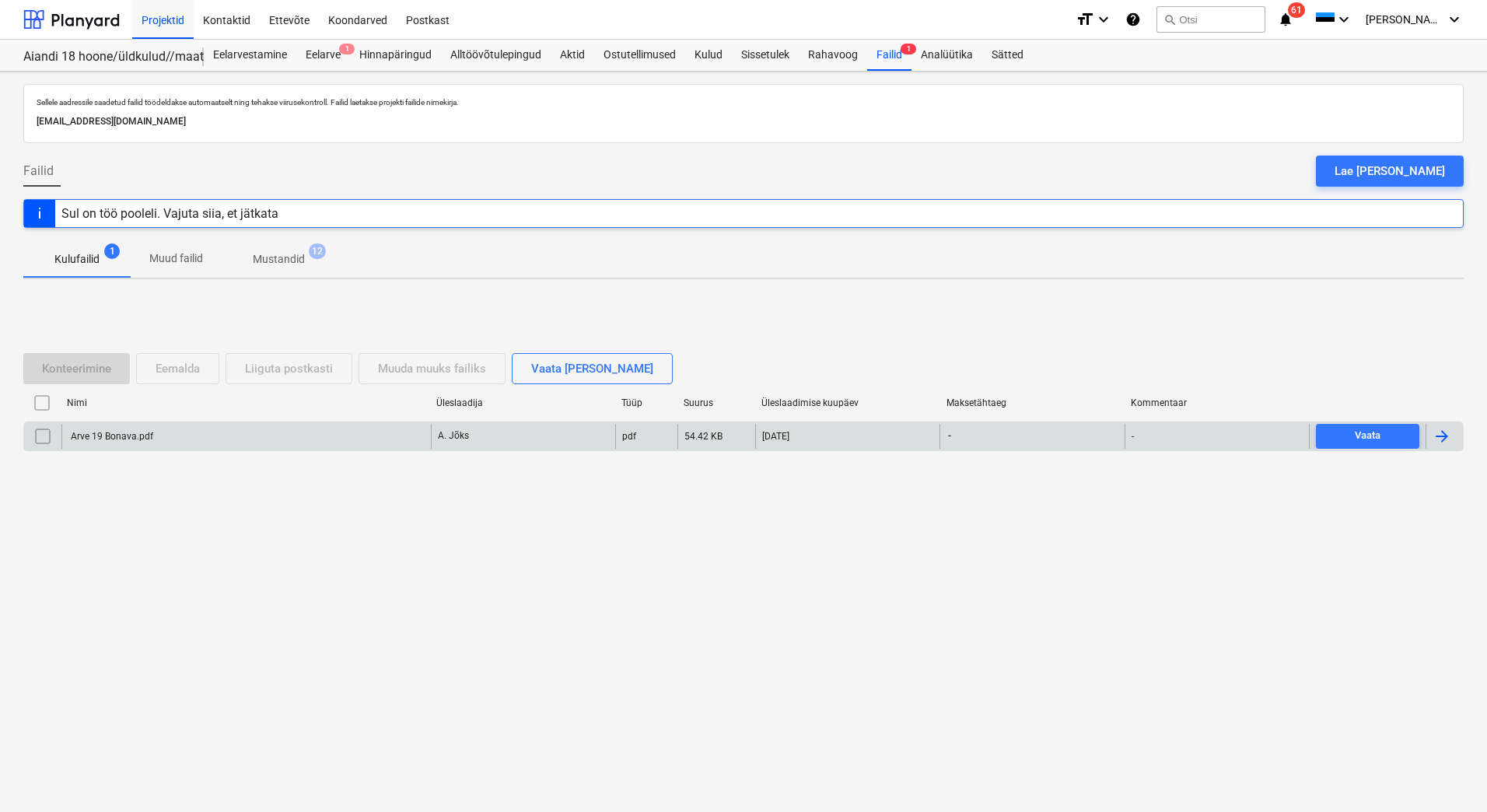
click at [273, 441] on div "Arve 19 Bonava.pdf" at bounding box center [245, 436] width 369 height 25
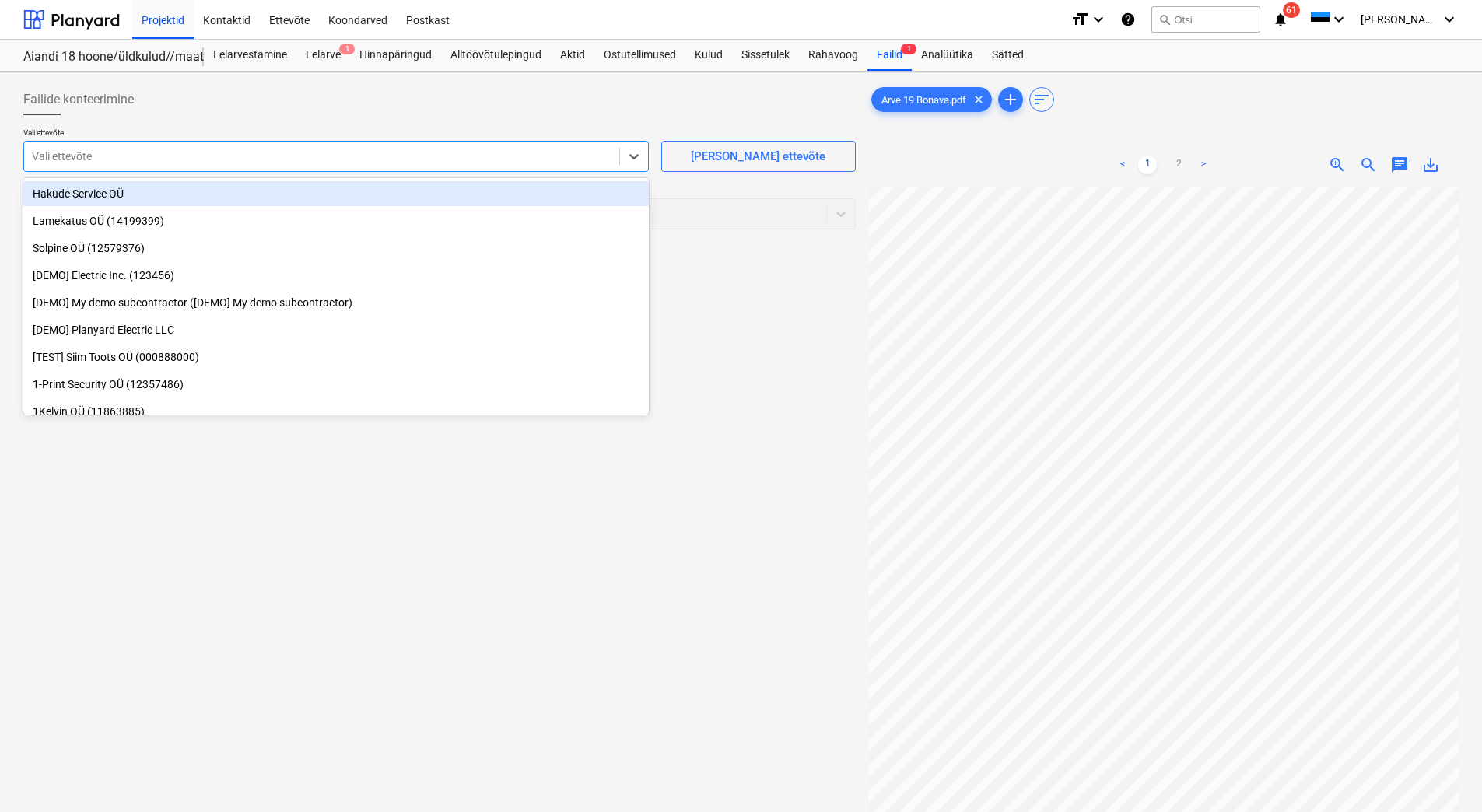
click at [442, 153] on div at bounding box center [322, 156] width 579 height 16
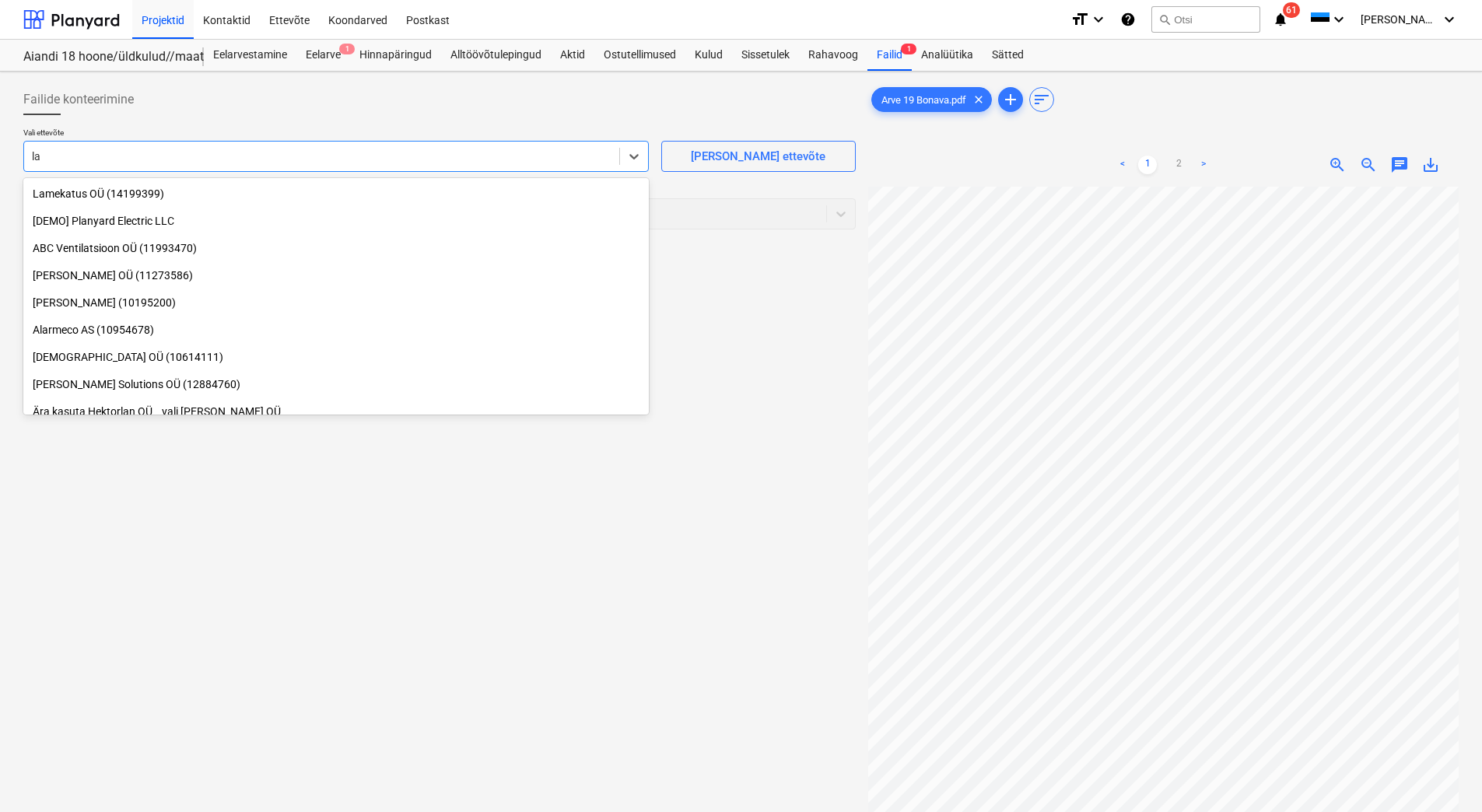
type input "l"
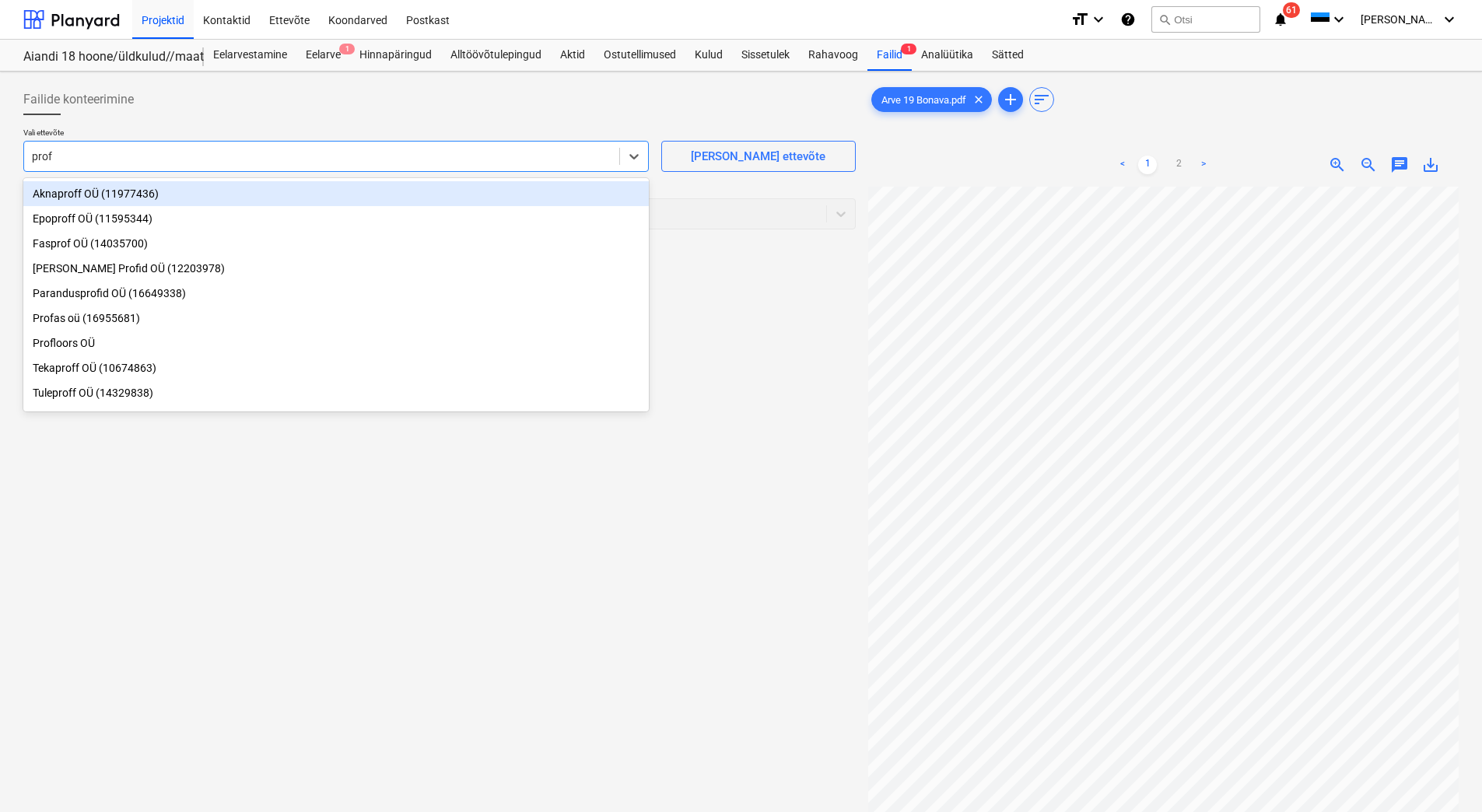
type input "[DEMOGRAPHIC_DATA]"
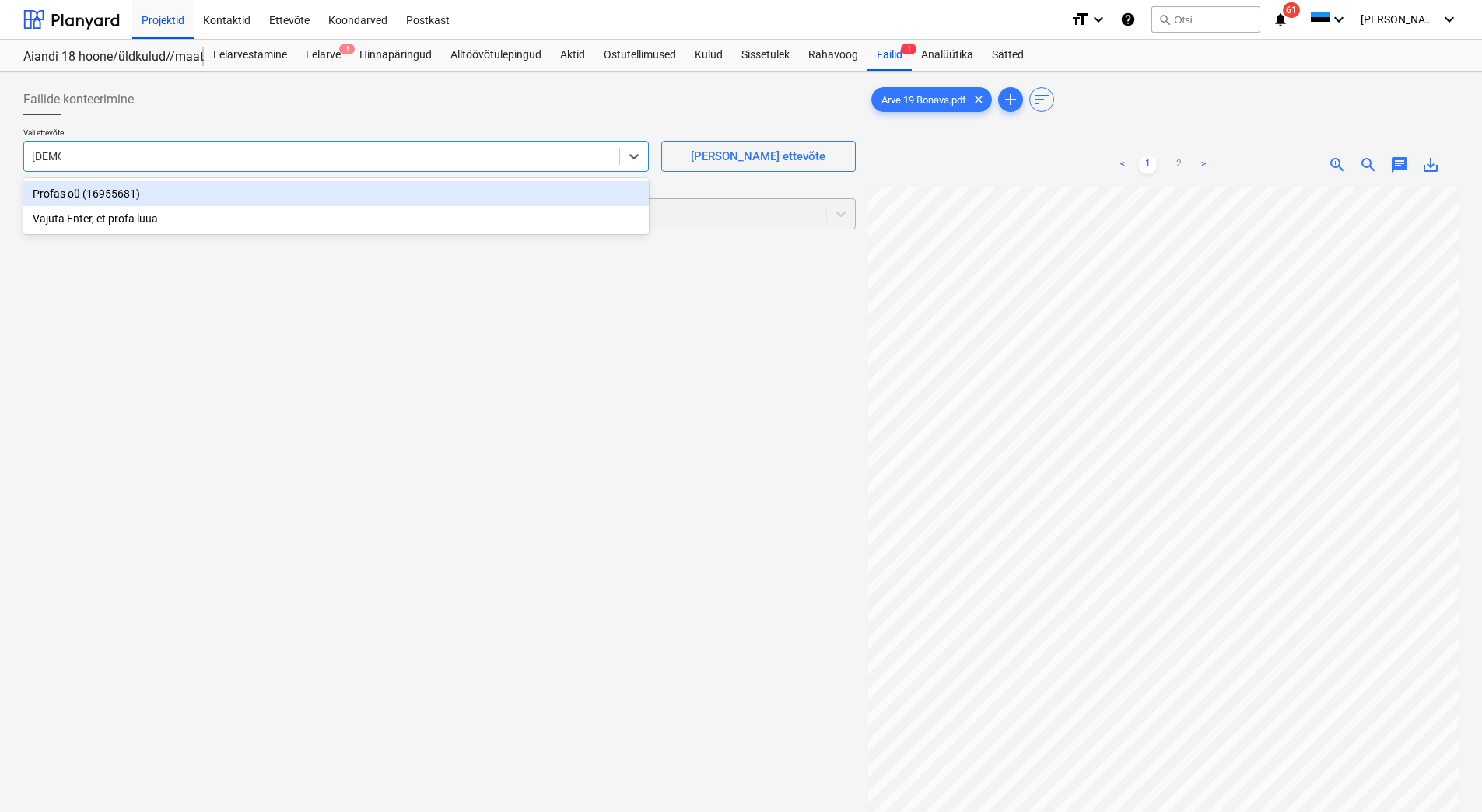
click at [205, 202] on div "Profas oü (16955681)" at bounding box center [336, 193] width 626 height 25
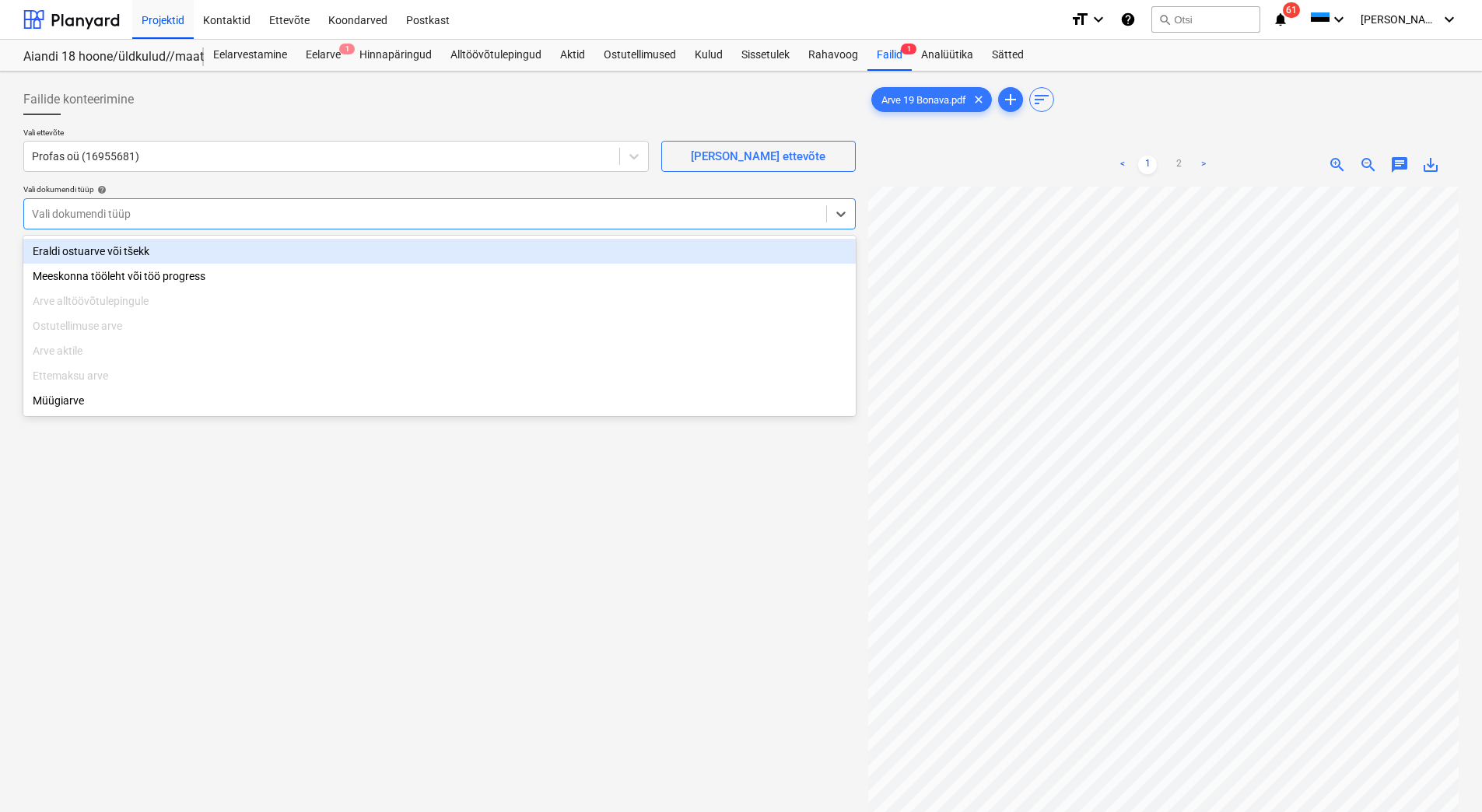
click at [207, 213] on div at bounding box center [426, 213] width 787 height 16
click at [51, 249] on div "Eraldi ostuarve või tšekk" at bounding box center [439, 251] width 832 height 25
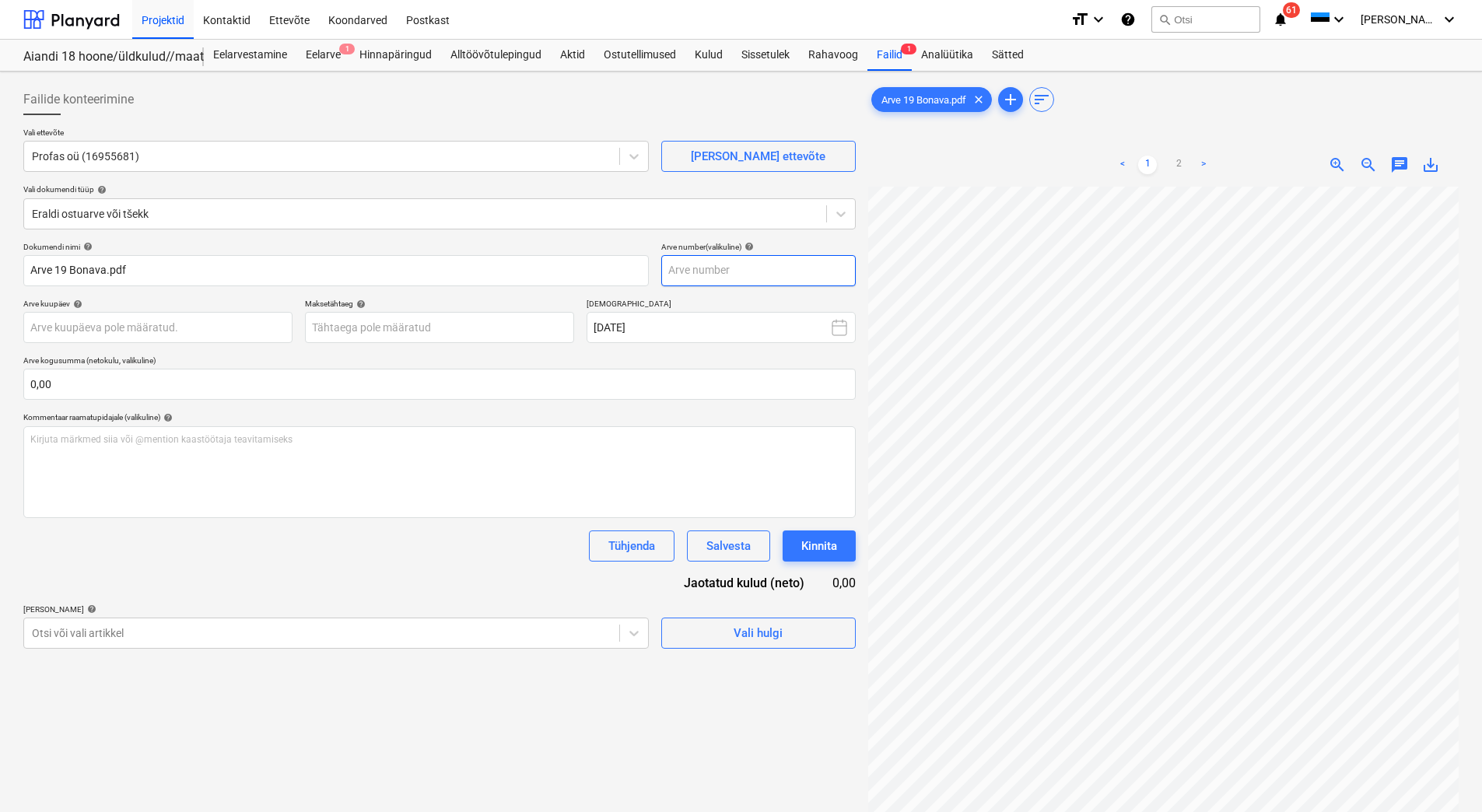
click at [725, 265] on input "text" at bounding box center [758, 271] width 194 height 31
type input "19"
click at [105, 330] on body "Projektid Kontaktid Ettevõte Koondarved Postkast format_size keyboard_arrow_dow…" at bounding box center [741, 406] width 1482 height 812
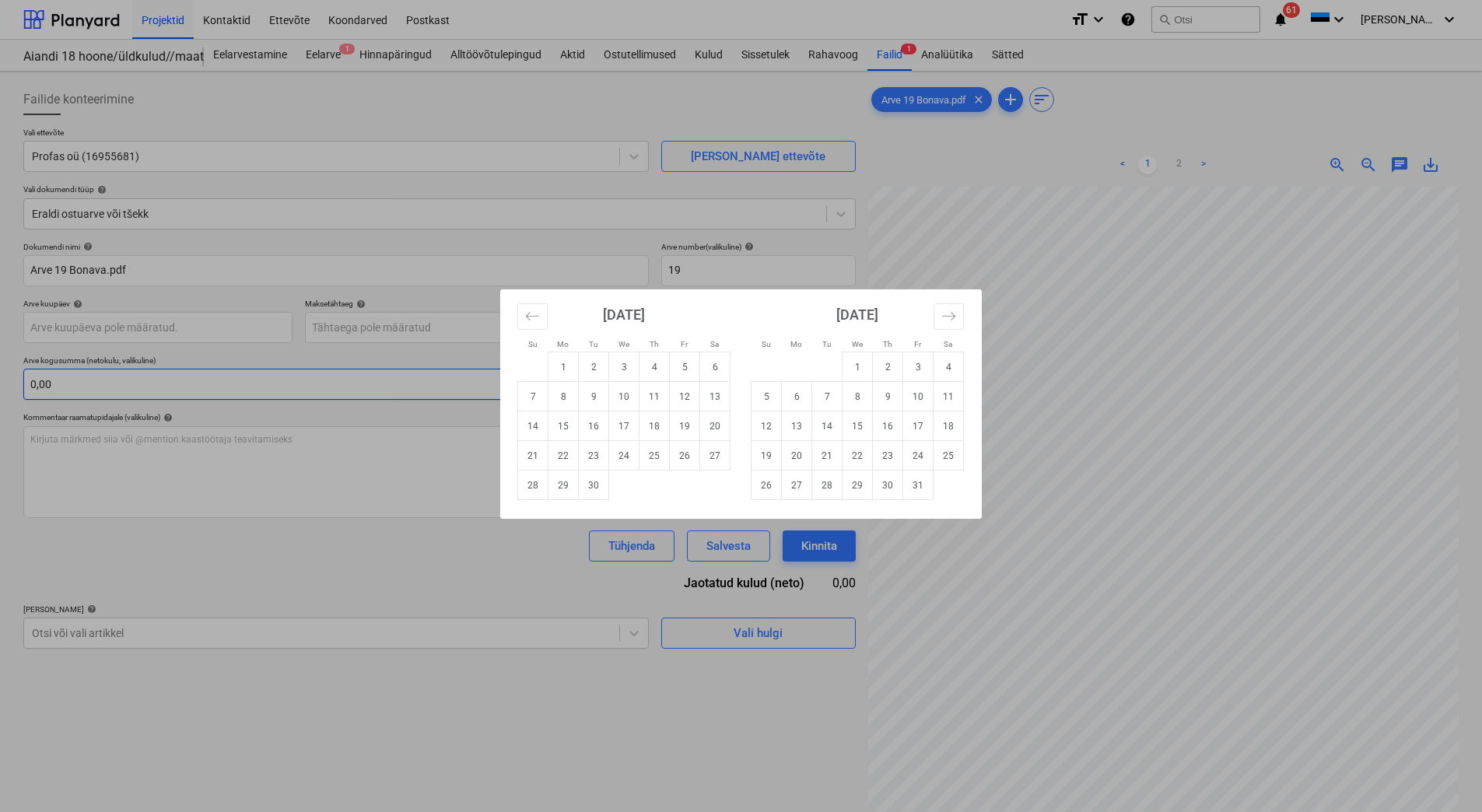
click at [655, 430] on td "18" at bounding box center [655, 426] width 31 height 30
type input "[DATE]"
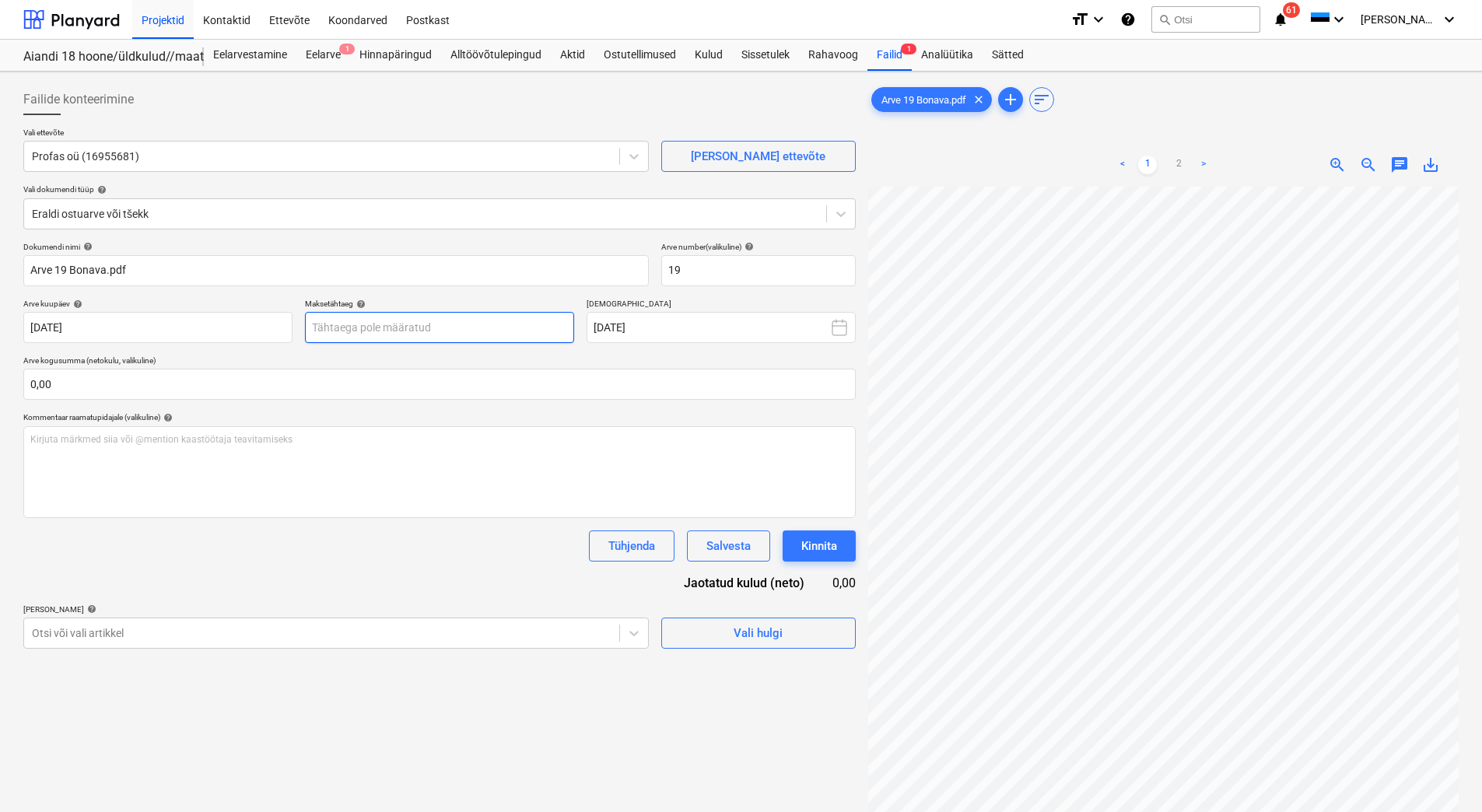
click at [376, 329] on body "Projektid Kontaktid Ettevõte Koondarved Postkast format_size keyboard_arrow_dow…" at bounding box center [741, 406] width 1482 height 812
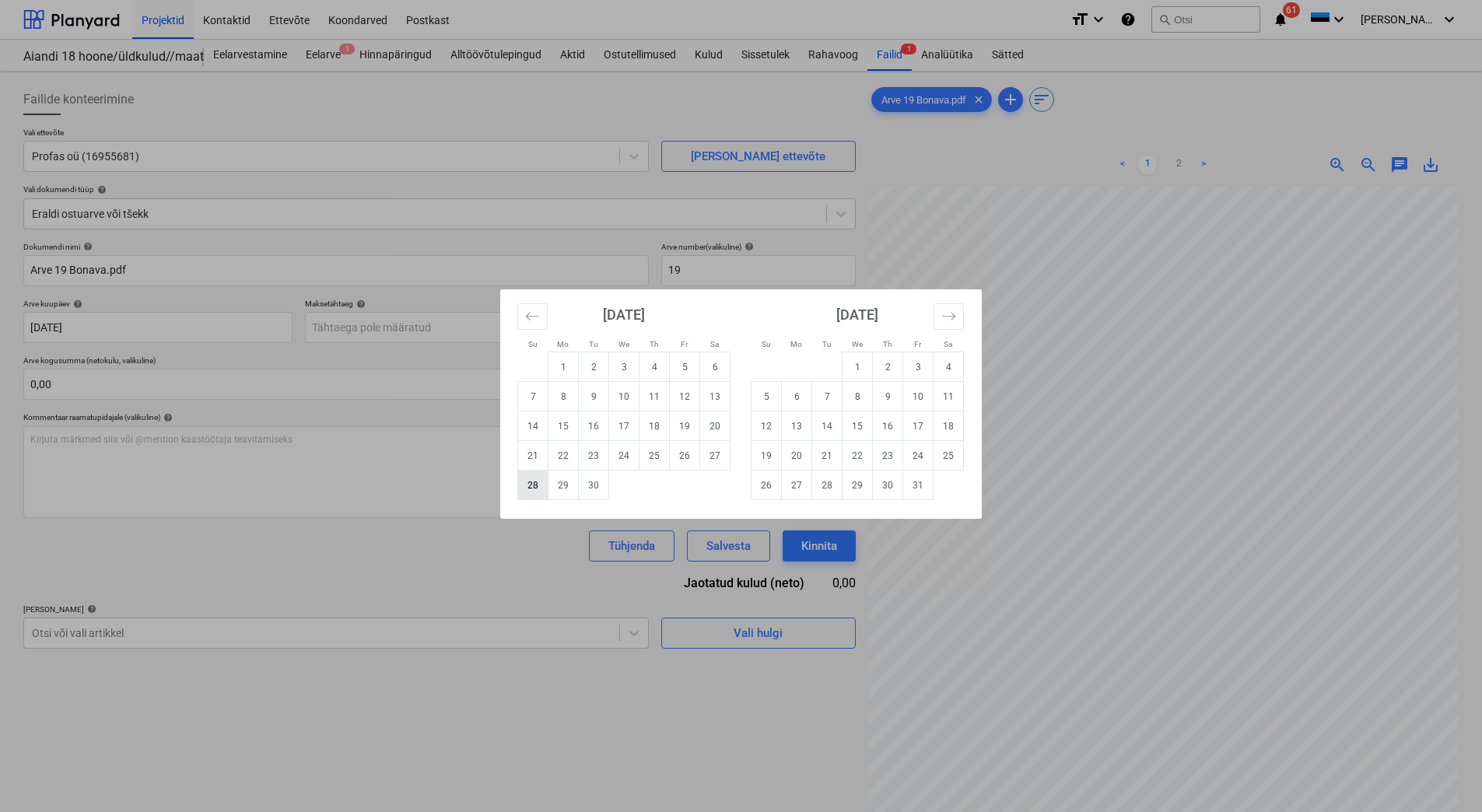
click at [530, 487] on td "28" at bounding box center [533, 486] width 31 height 30
type input "[DATE]"
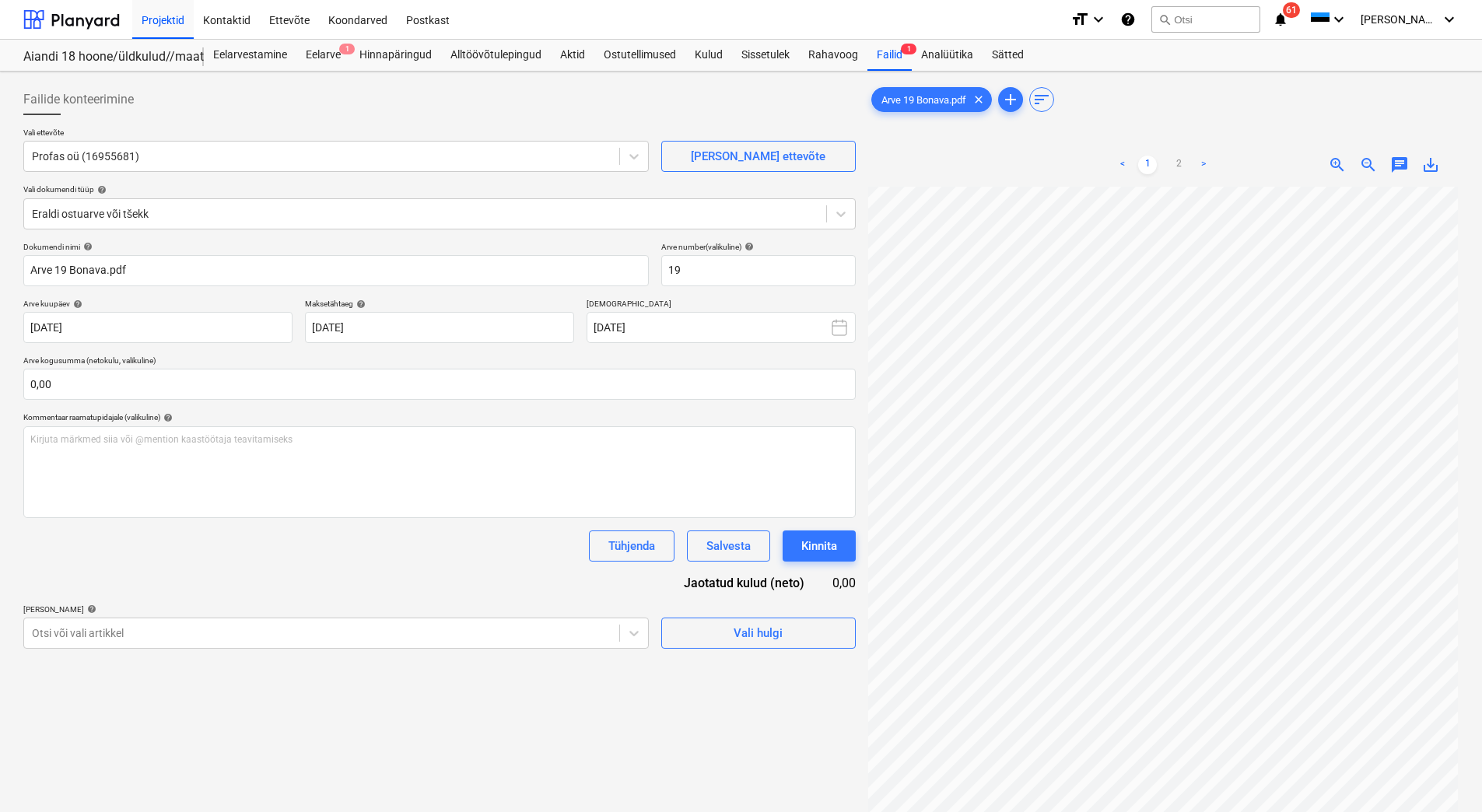
scroll to position [29, 112]
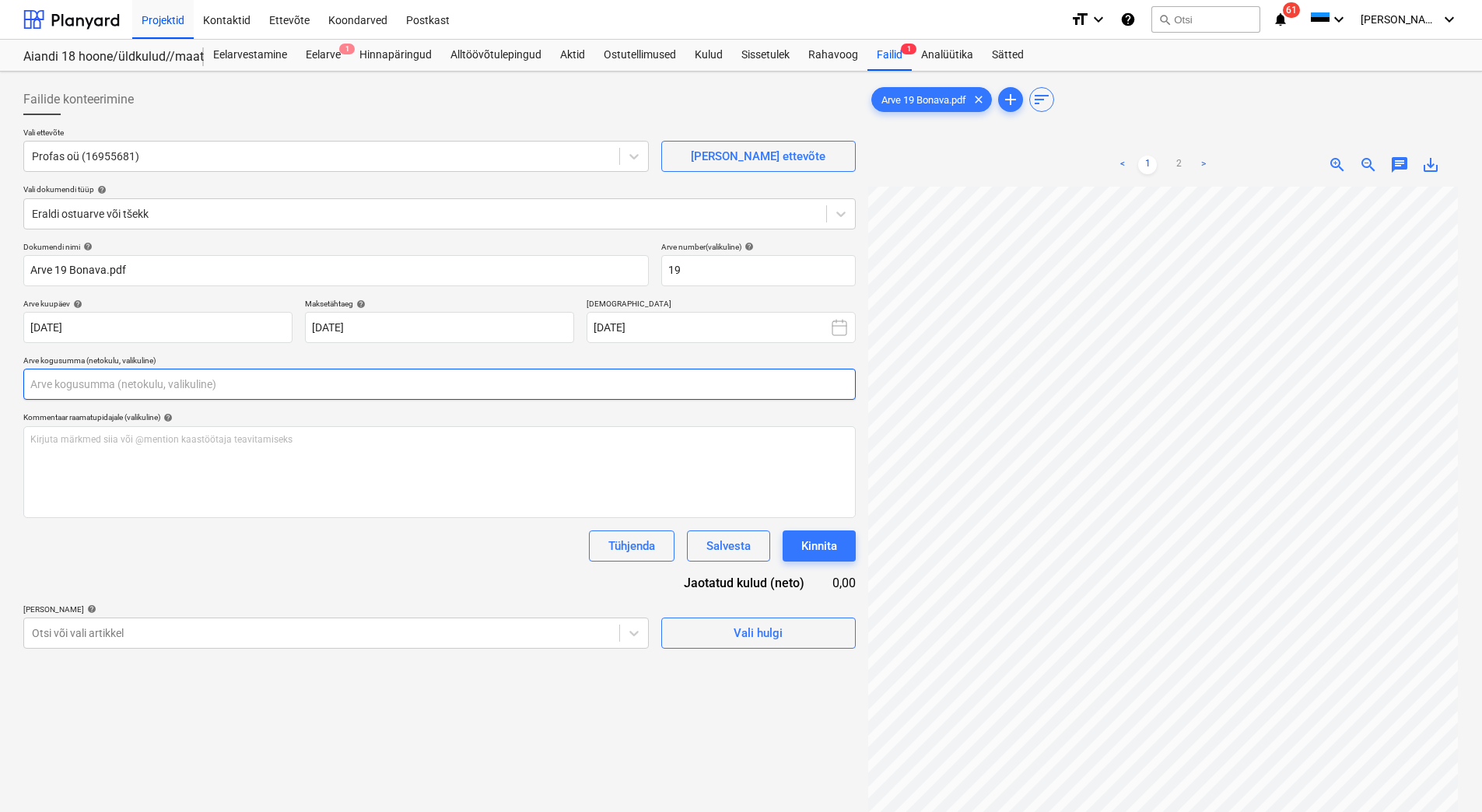
click at [71, 388] on input "text" at bounding box center [439, 384] width 832 height 31
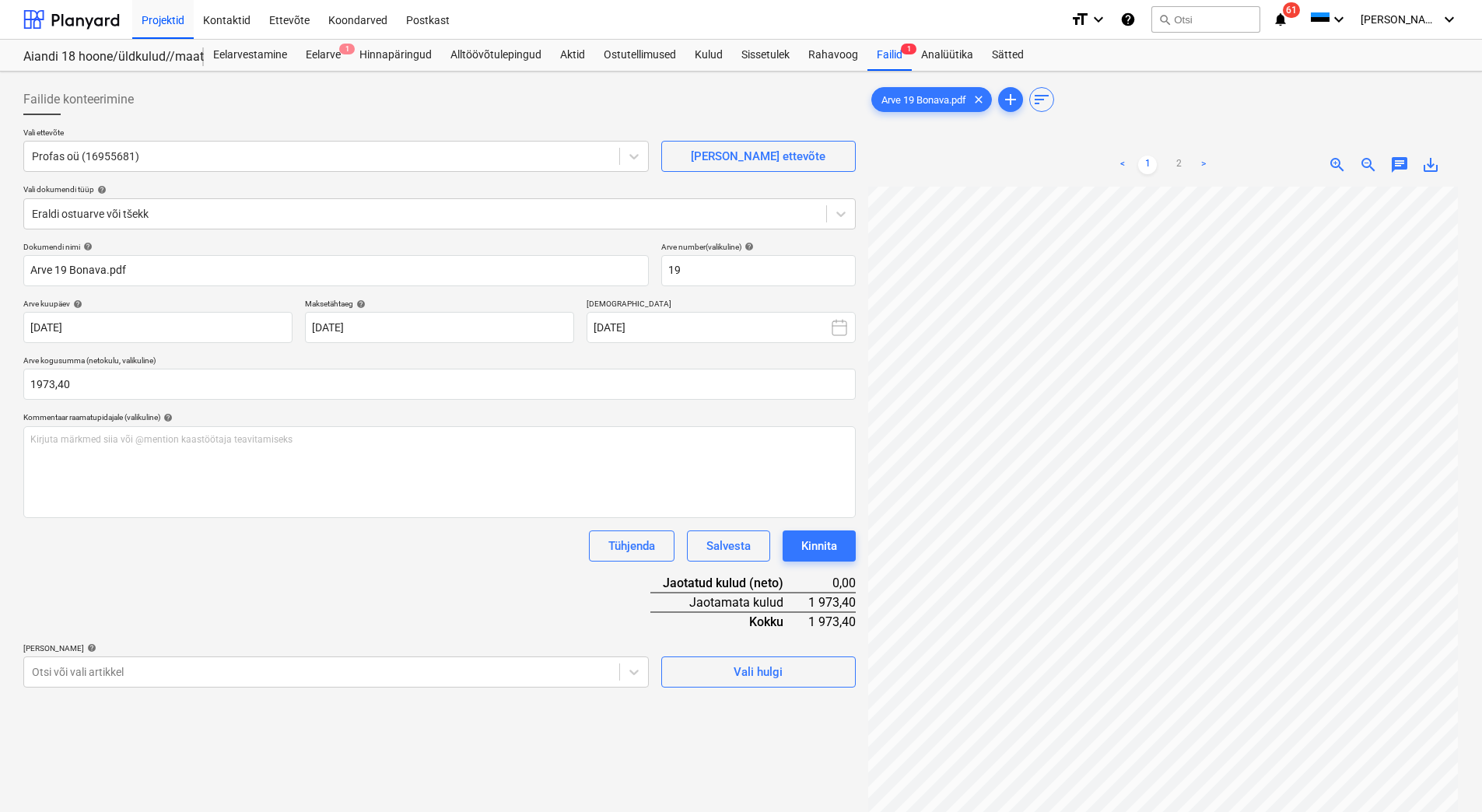
type input "1 973,40"
click at [259, 572] on div "Dokumendi nimi help Arve 19 Bonava.pdf Arve number (valikuline) help 19 Arve ku…" at bounding box center [439, 464] width 832 height 445
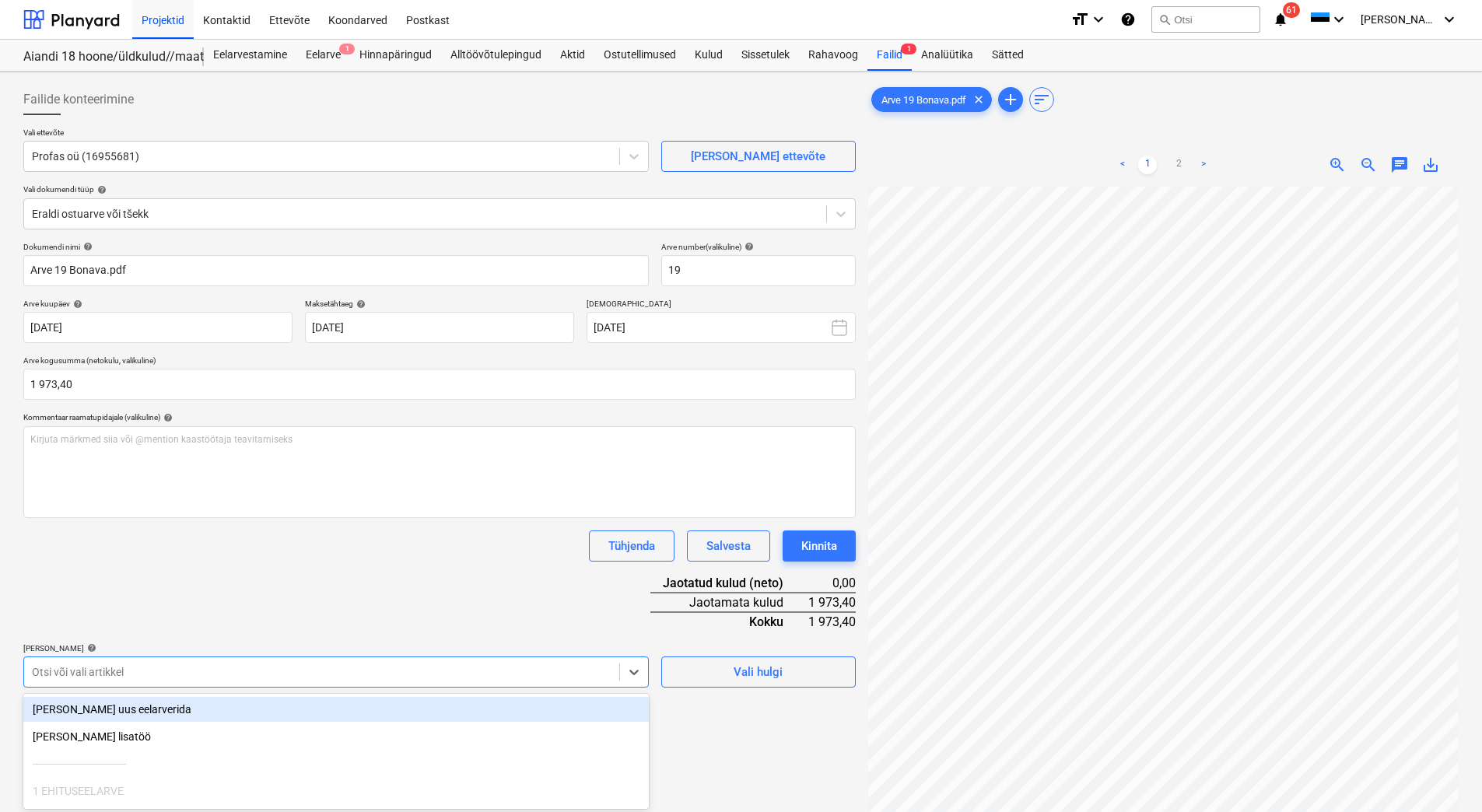
click at [384, 667] on body "Projektid Kontaktid Ettevõte Koondarved Postkast format_size keyboard_arrow_dow…" at bounding box center [741, 406] width 1482 height 812
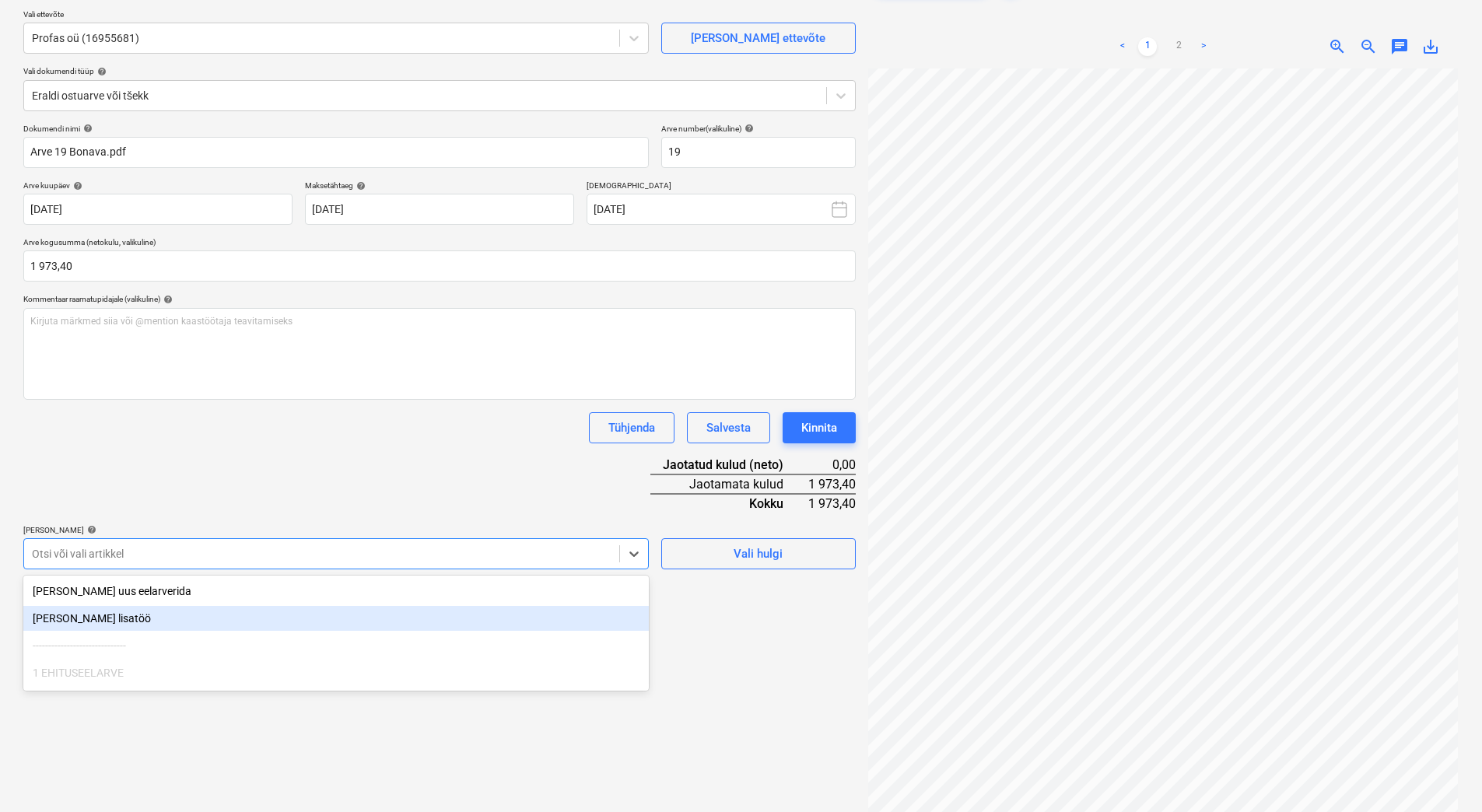
scroll to position [125, 0]
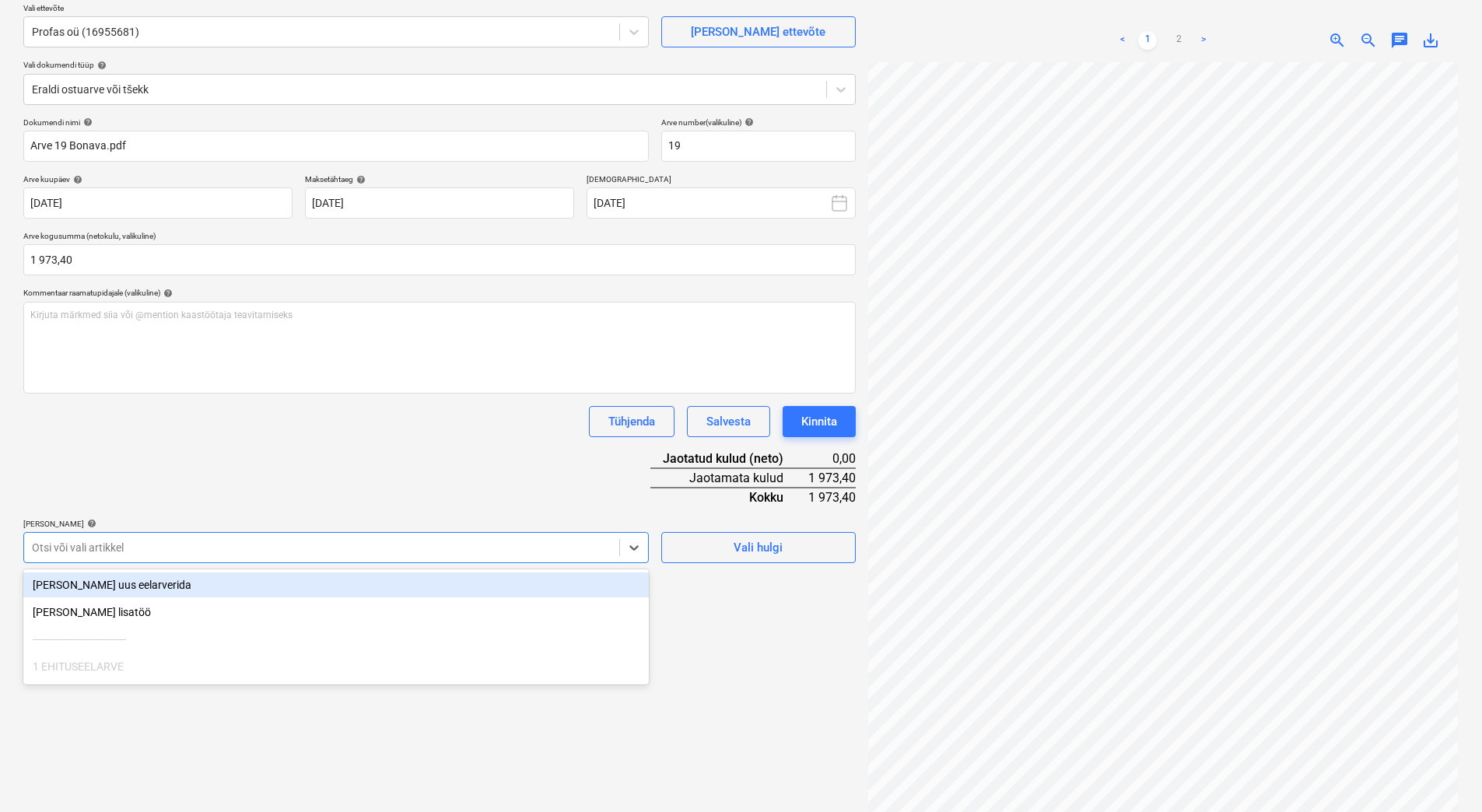
click at [214, 546] on div at bounding box center [322, 547] width 579 height 16
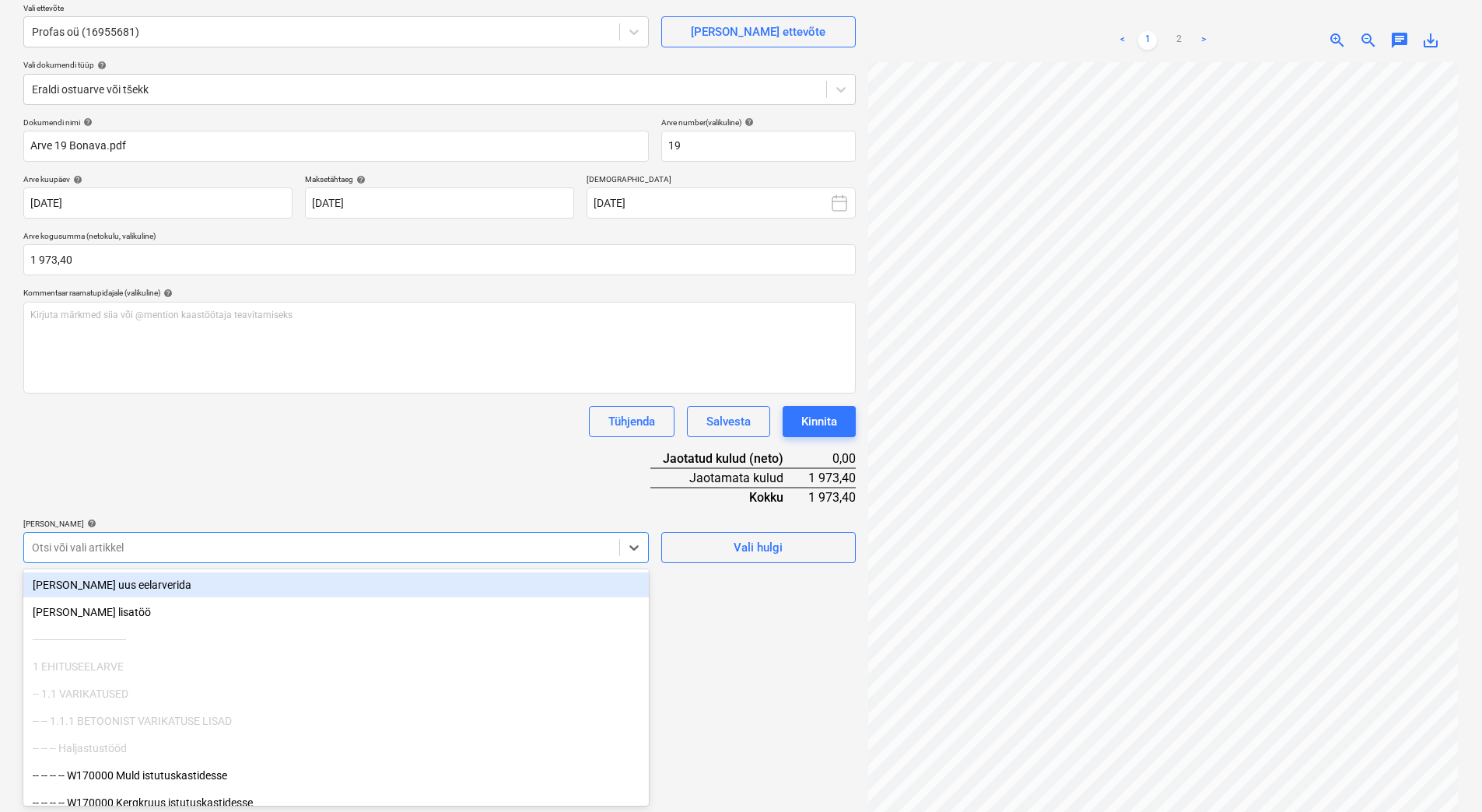
click at [214, 546] on div at bounding box center [322, 547] width 579 height 16
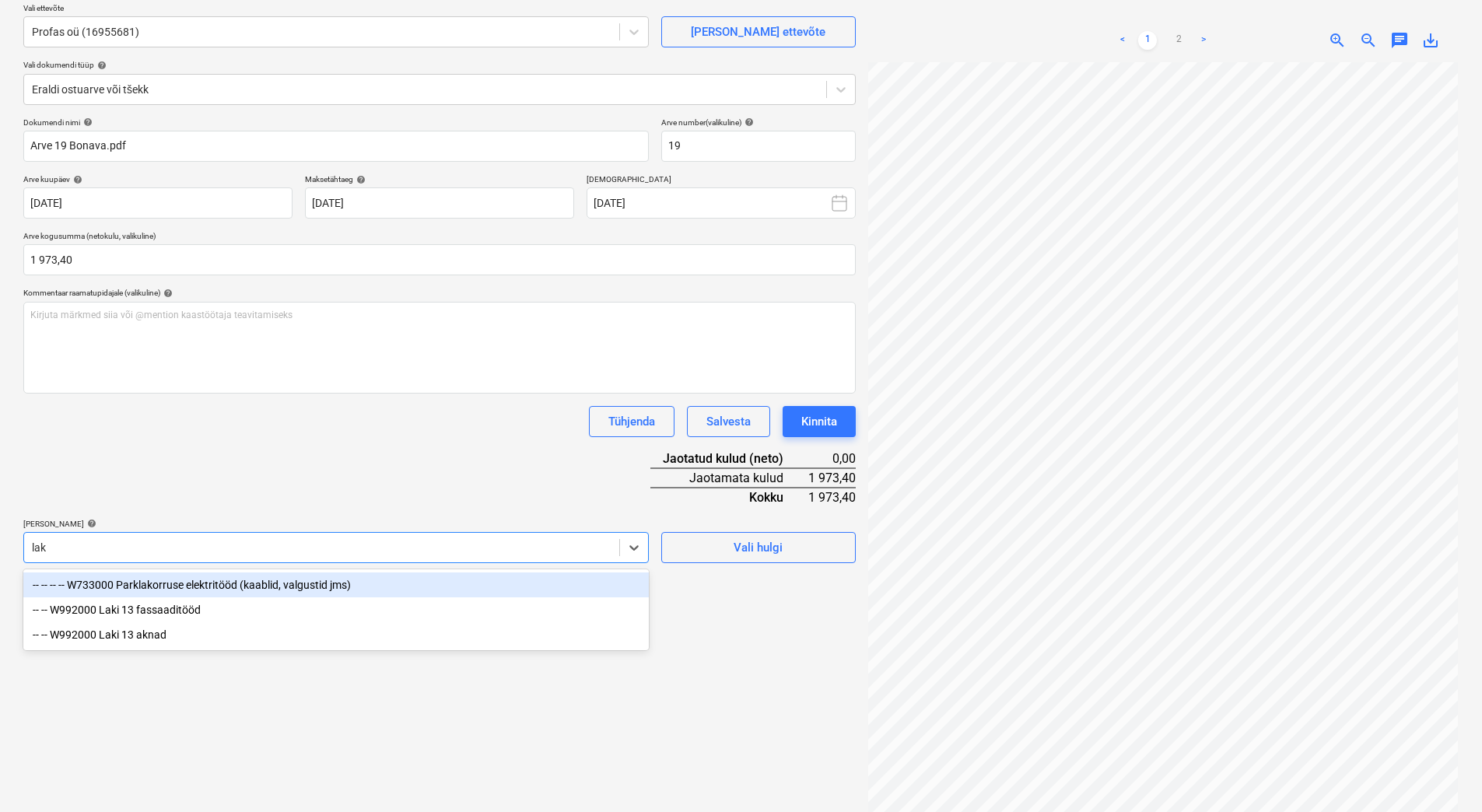
type input "laki"
click at [188, 586] on div "-- -- W992000 Laki 13 fassaaditööd" at bounding box center [336, 585] width 626 height 25
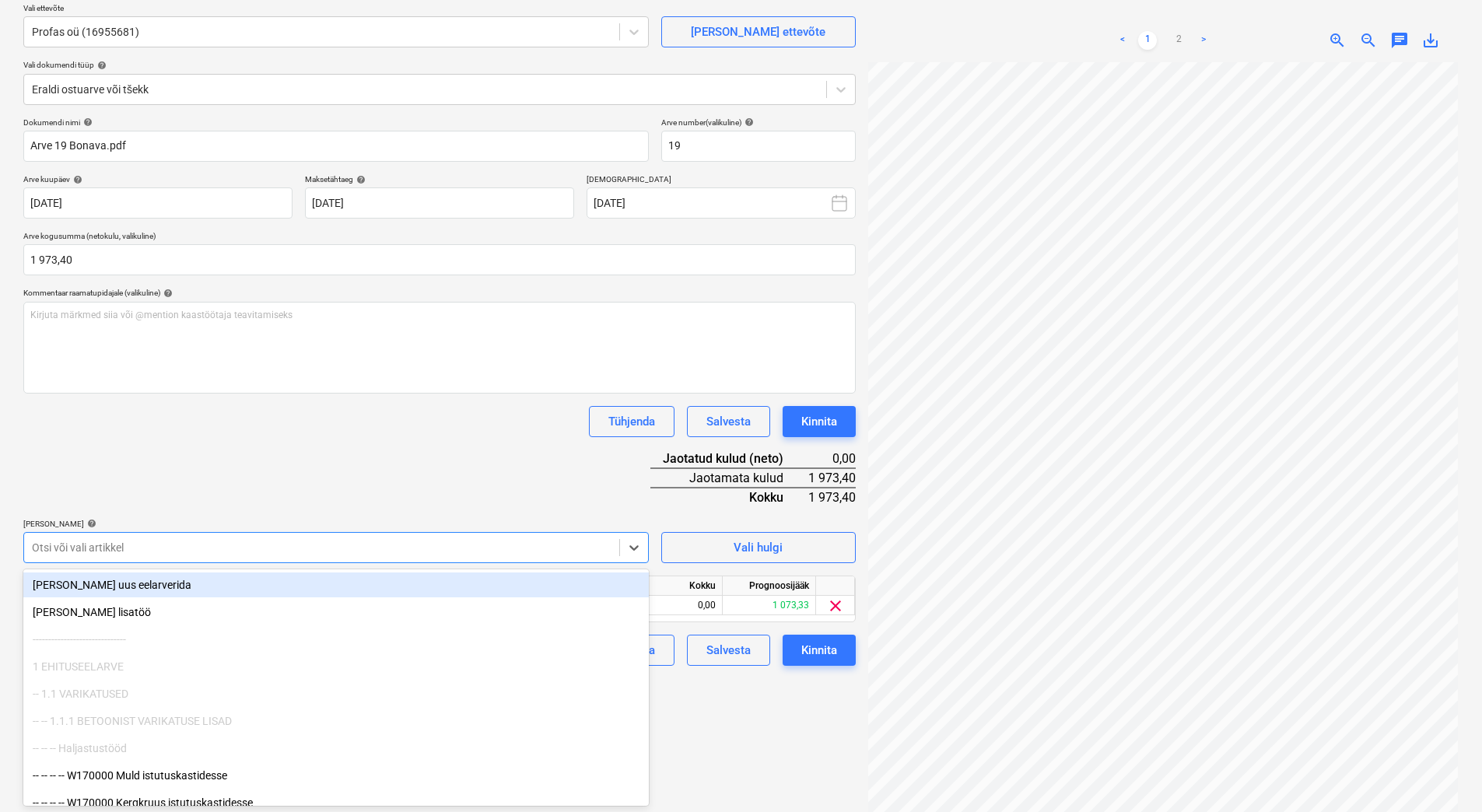
click at [249, 436] on div "Tühjenda Salvesta Kinnita" at bounding box center [439, 421] width 832 height 31
